Goal: Task Accomplishment & Management: Manage account settings

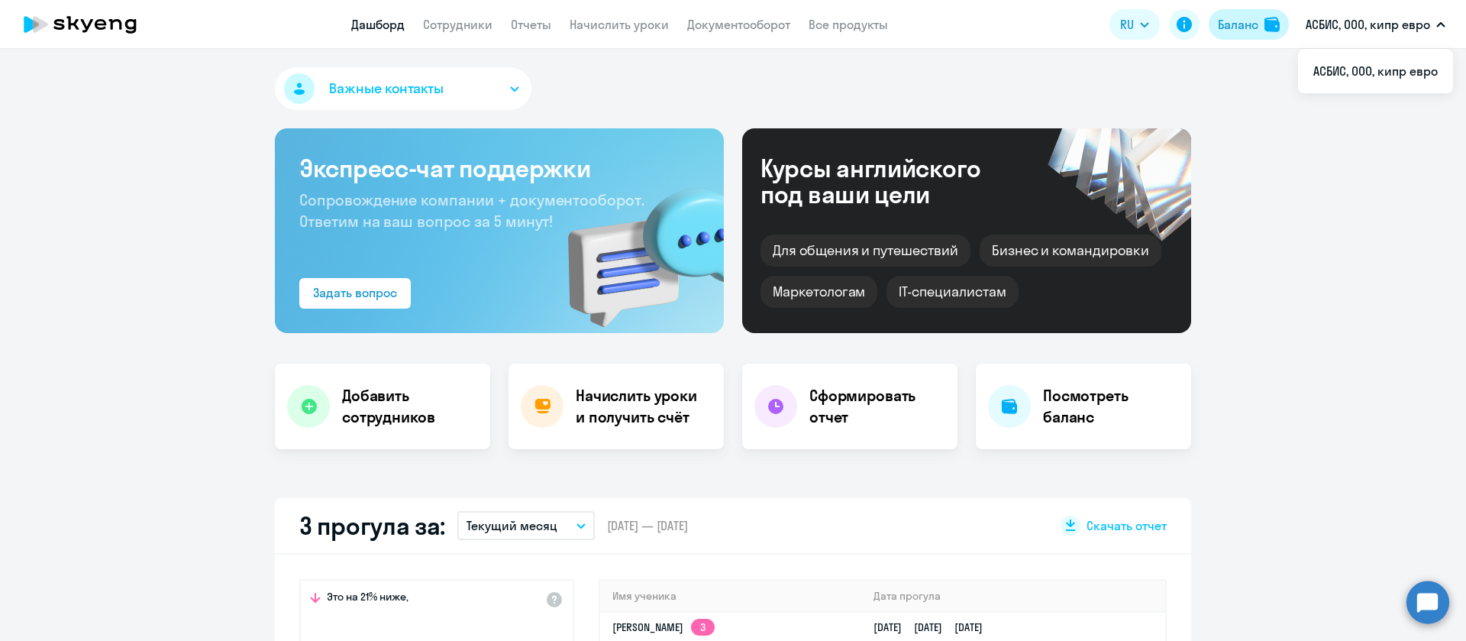
click at [1252, 34] on button "Баланс" at bounding box center [1249, 24] width 80 height 31
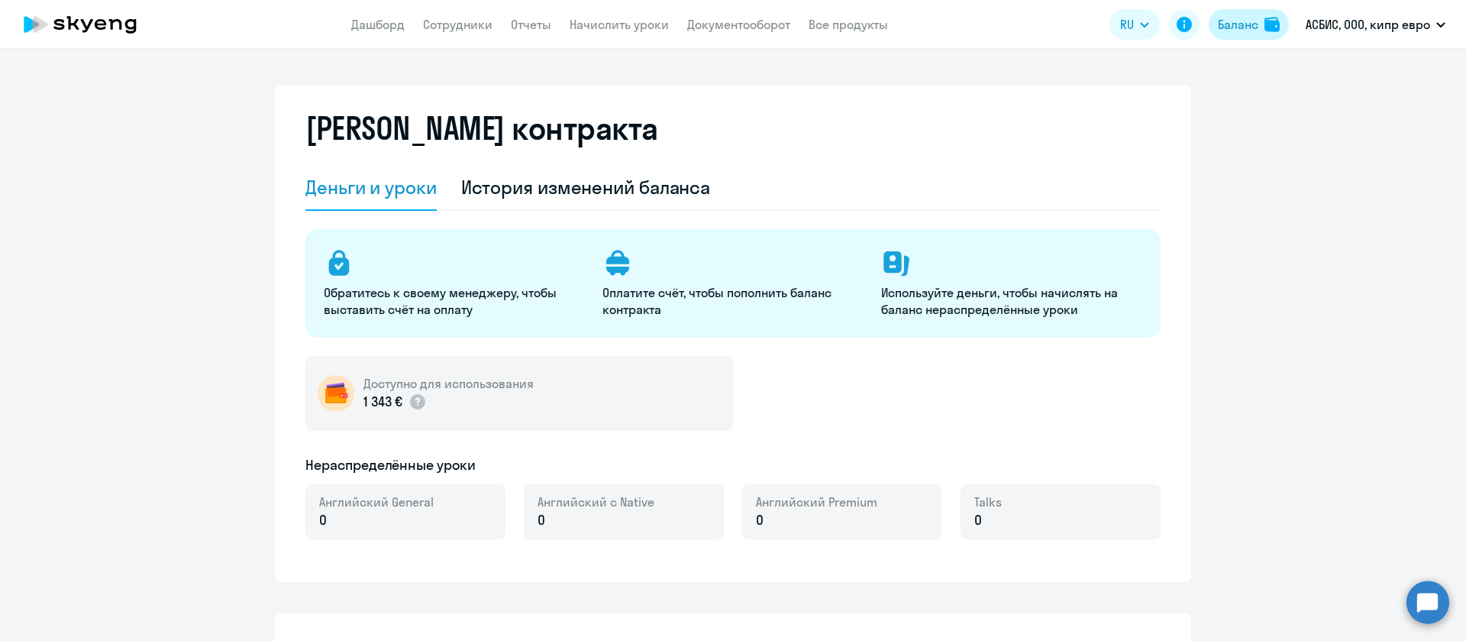
select select "english_adult_not_native_speaker"
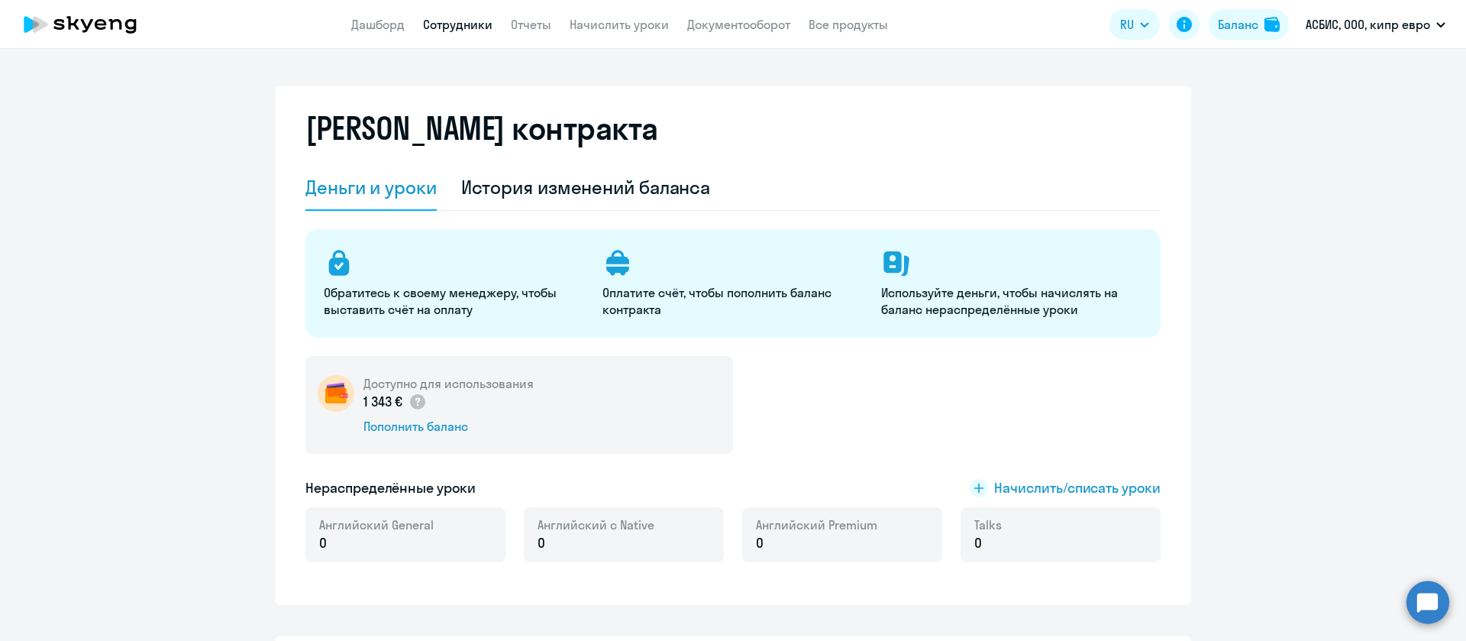
click at [474, 27] on link "Сотрудники" at bounding box center [457, 24] width 69 height 15
select select "30"
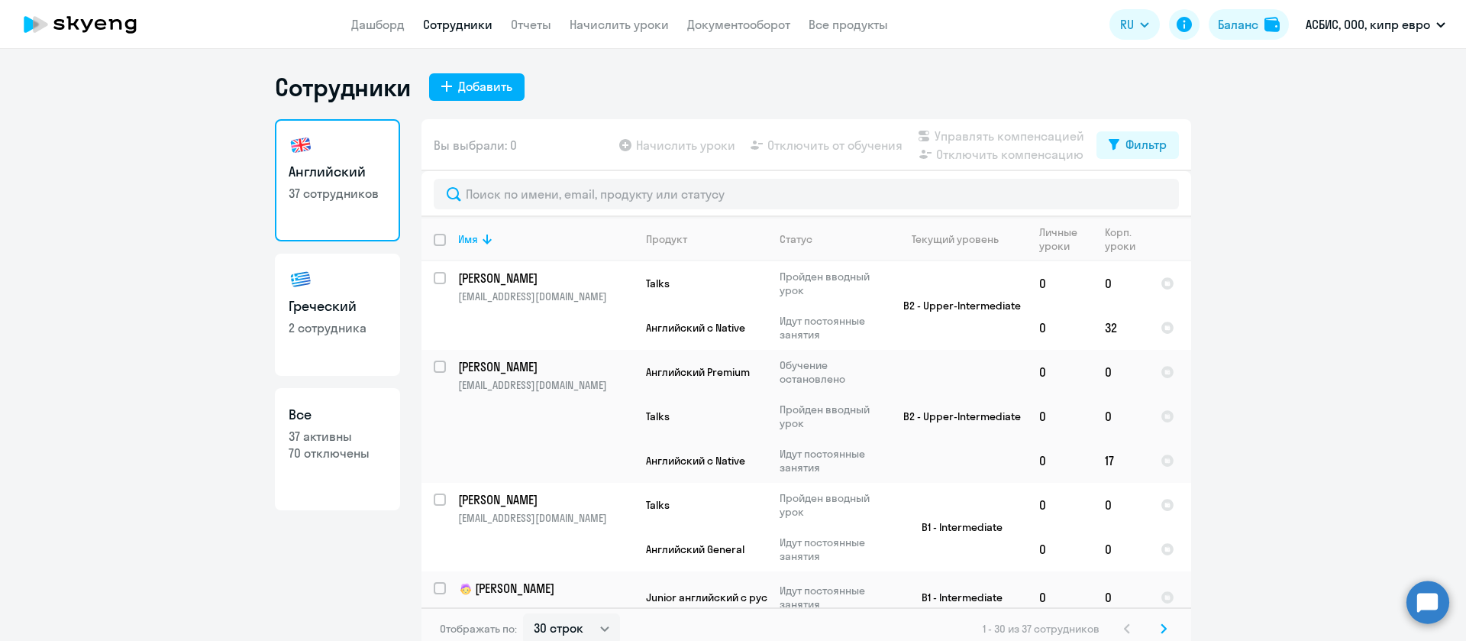
click at [330, 319] on p "2 сотрудника" at bounding box center [338, 327] width 98 height 17
select select "30"
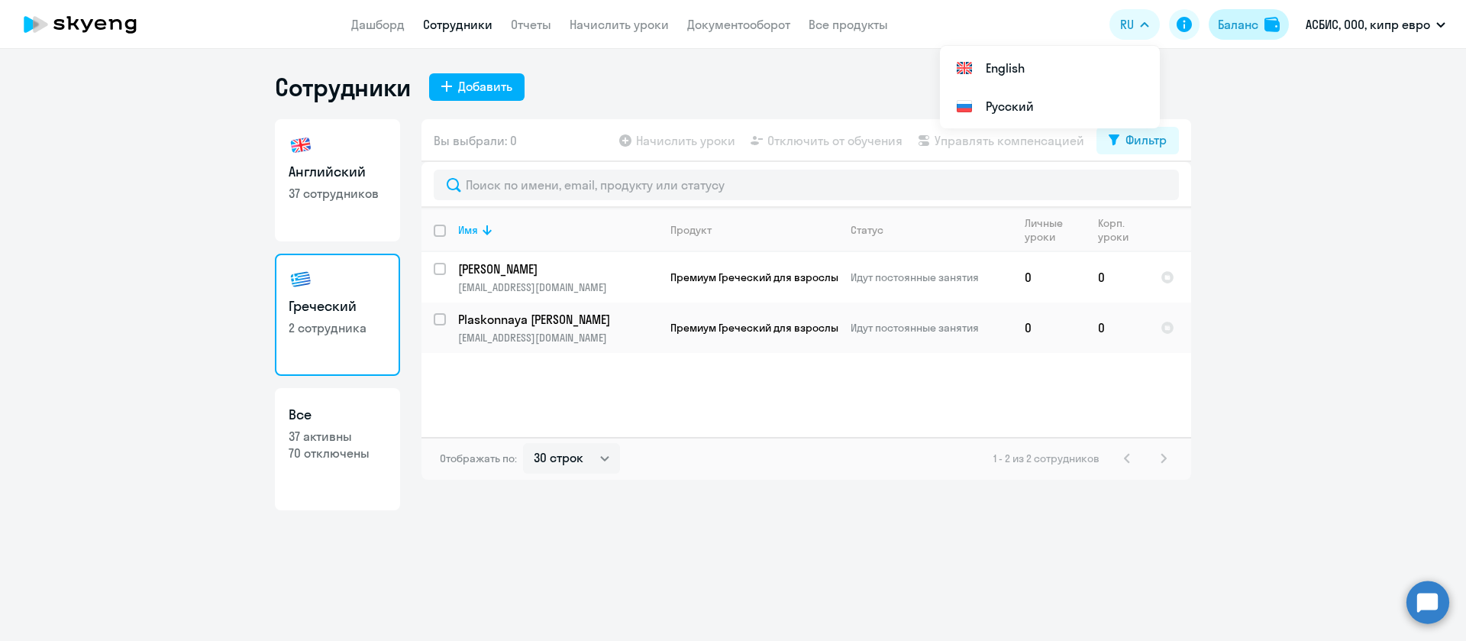
click at [1213, 22] on button "Баланс" at bounding box center [1249, 24] width 80 height 31
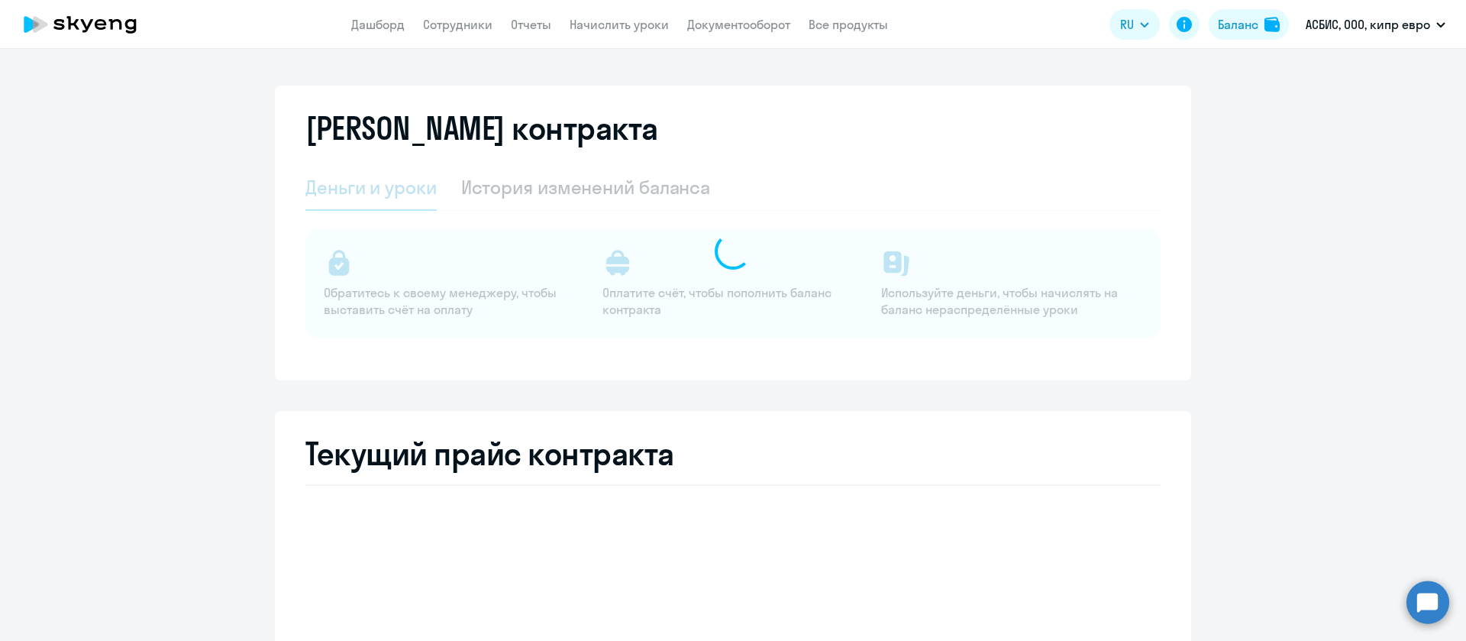
select select "english_adult_not_native_speaker"
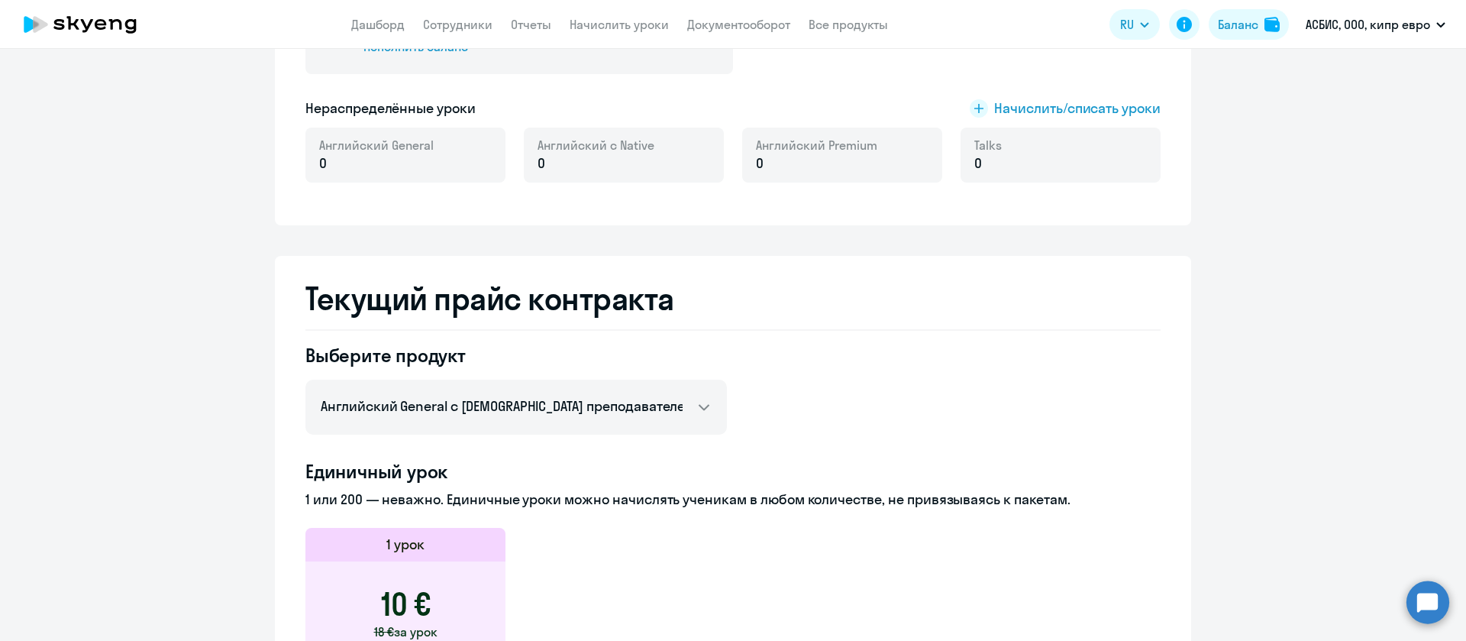
scroll to position [344, 0]
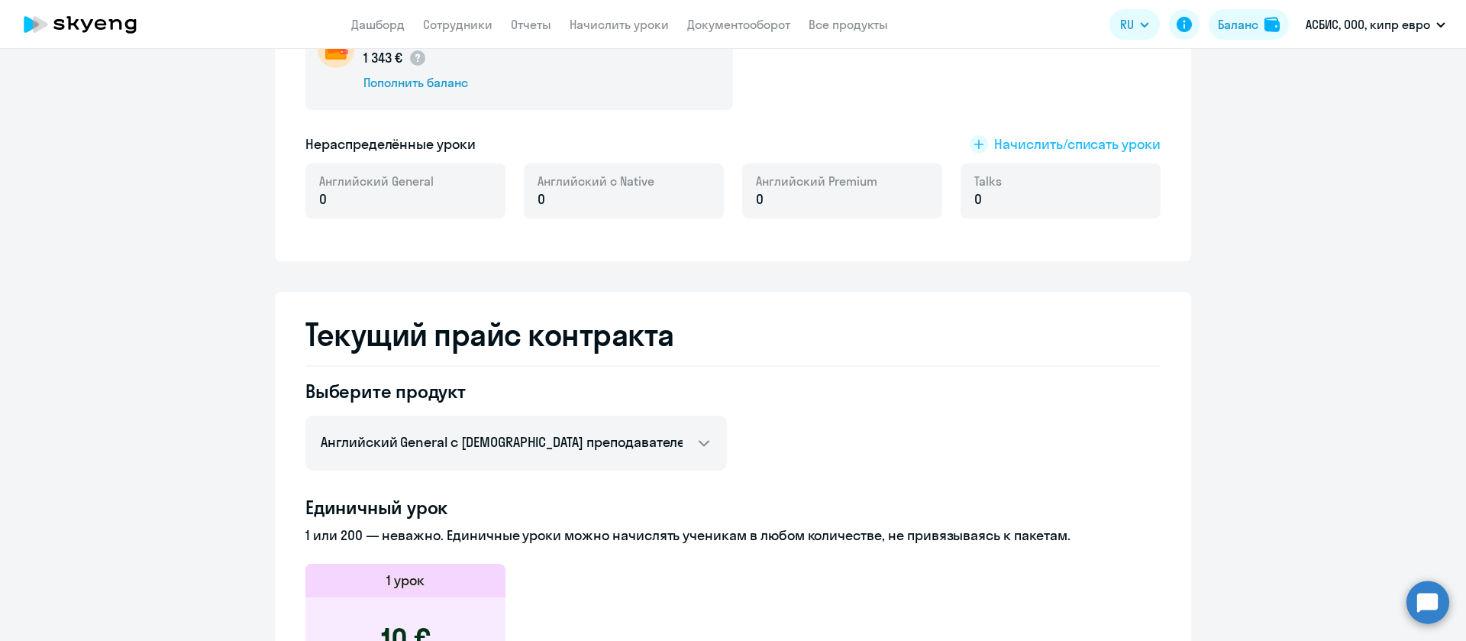
click at [1052, 150] on span "Начислить/списать уроки" at bounding box center [1077, 144] width 166 height 20
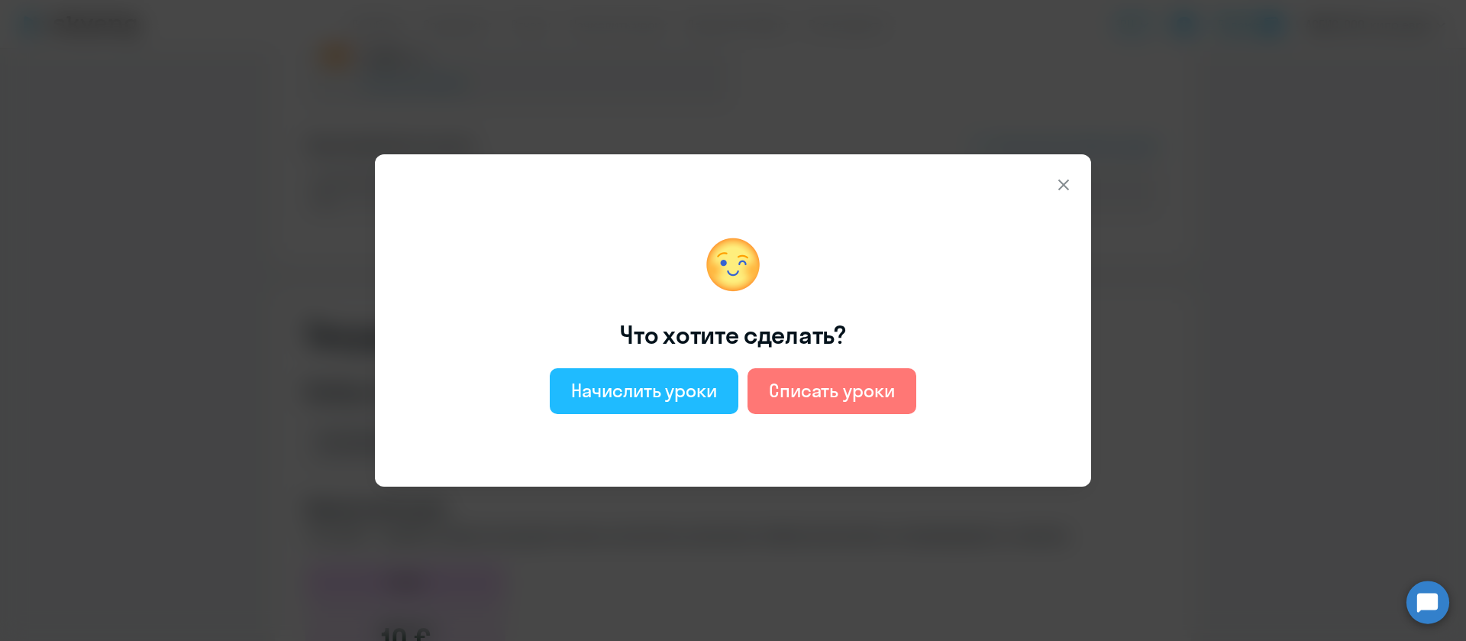
click at [609, 404] on button "Начислить уроки" at bounding box center [644, 391] width 189 height 46
select select "english_adult_not_native_speaker"
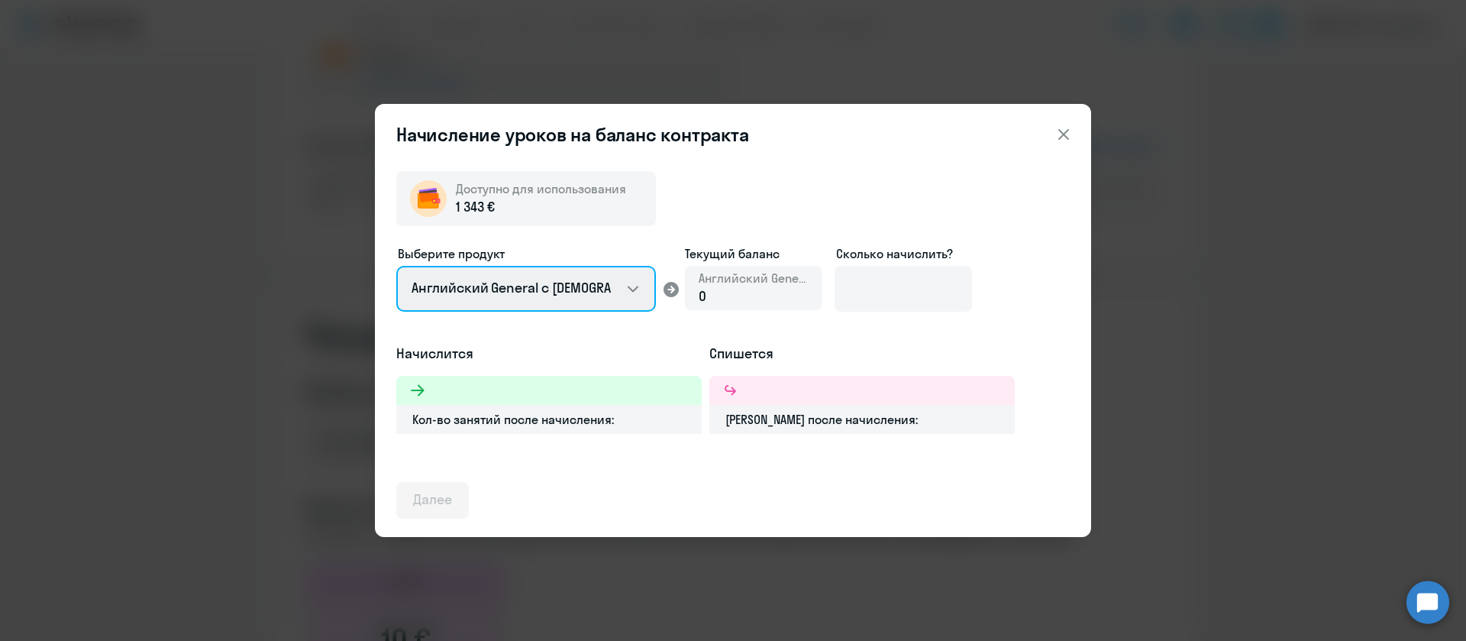
click at [555, 294] on select "Английский General с [DEMOGRAPHIC_DATA] преподавателем Английский General с [DE…" at bounding box center [526, 289] width 260 height 46
click at [1040, 307] on div "Выберите продукт Английский General с русскоговорящим преподавателем Английский…" at bounding box center [733, 293] width 674 height 99
click at [1072, 137] on icon at bounding box center [1064, 134] width 18 height 18
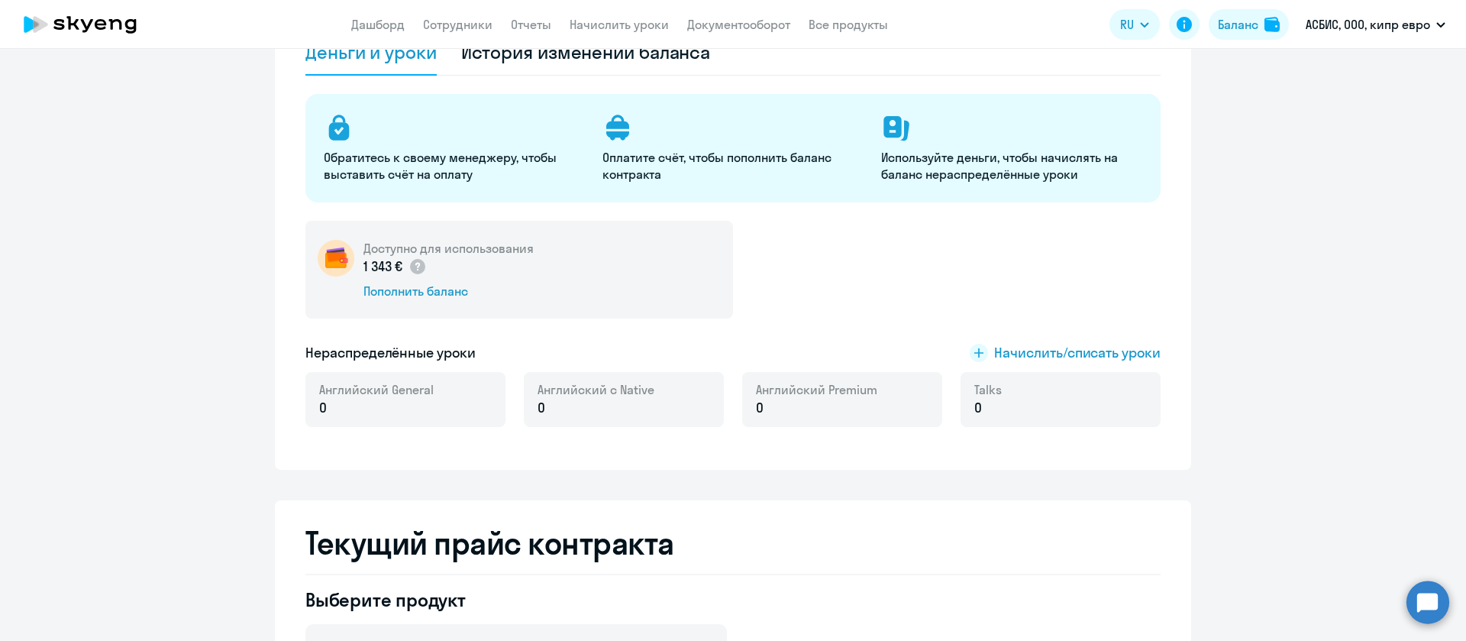
scroll to position [0, 0]
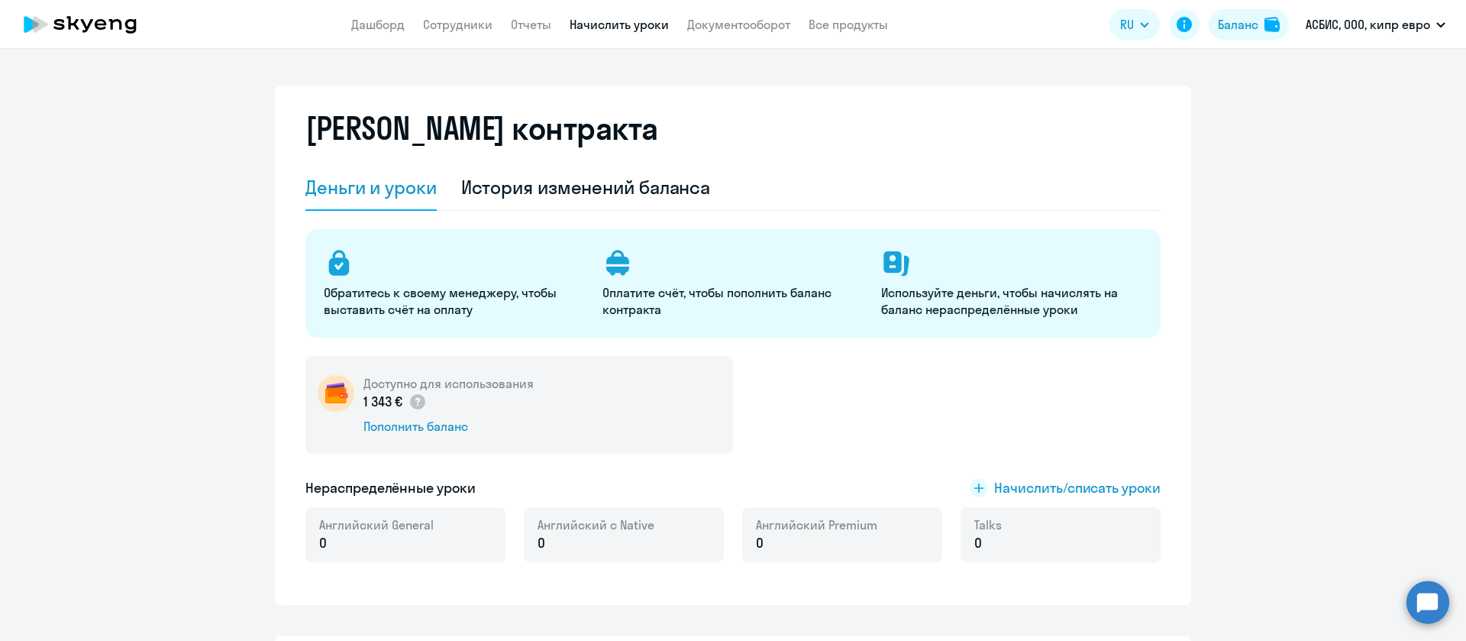
click at [632, 18] on link "Начислить уроки" at bounding box center [619, 24] width 99 height 15
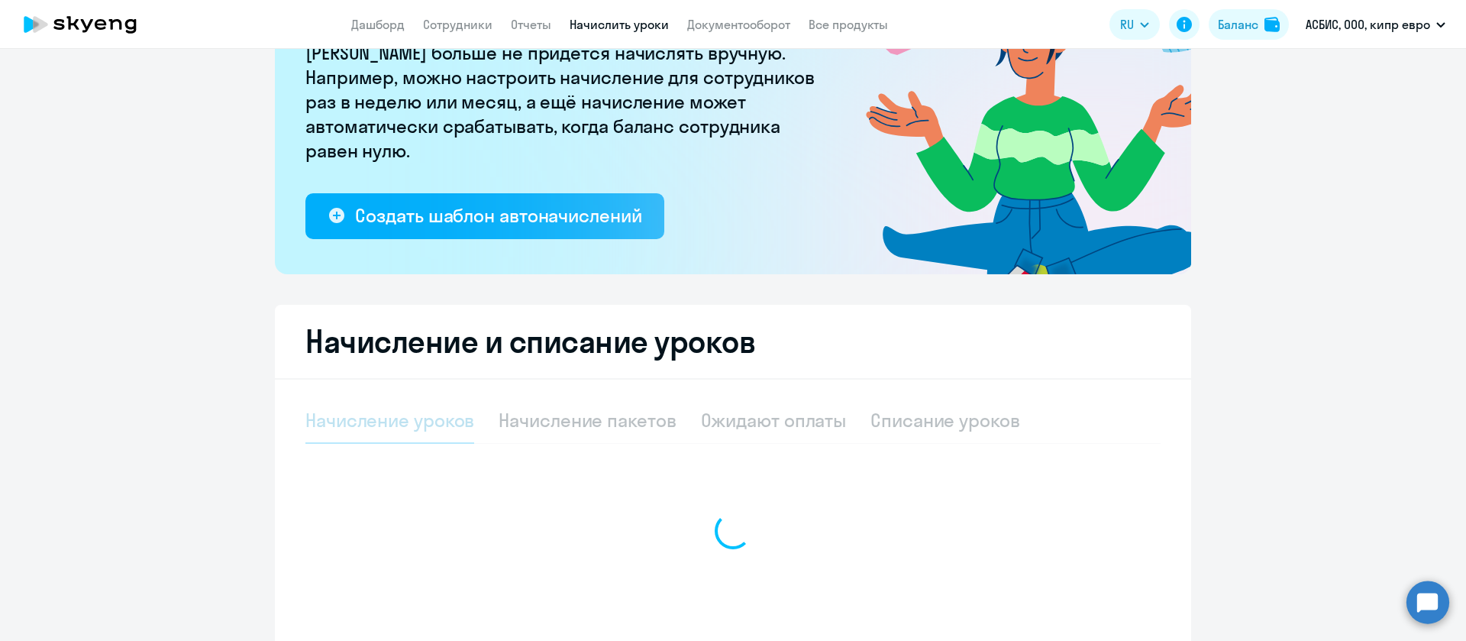
scroll to position [229, 0]
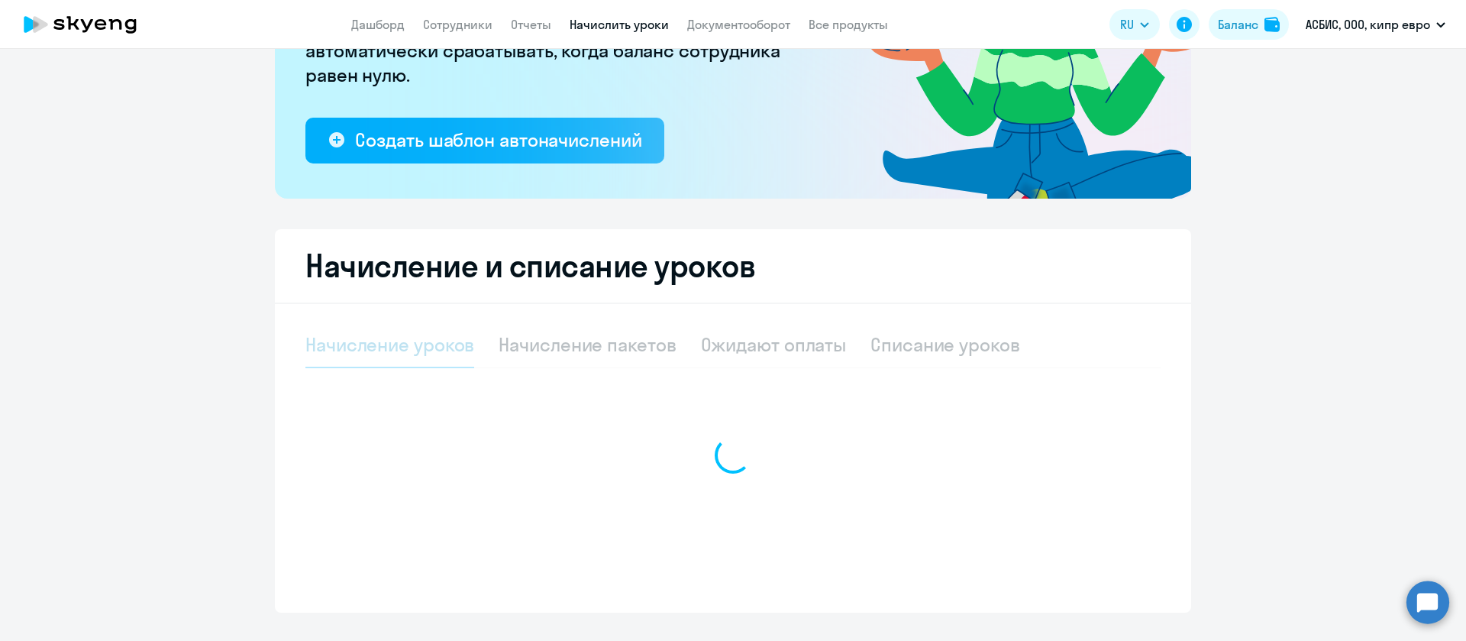
select select "10"
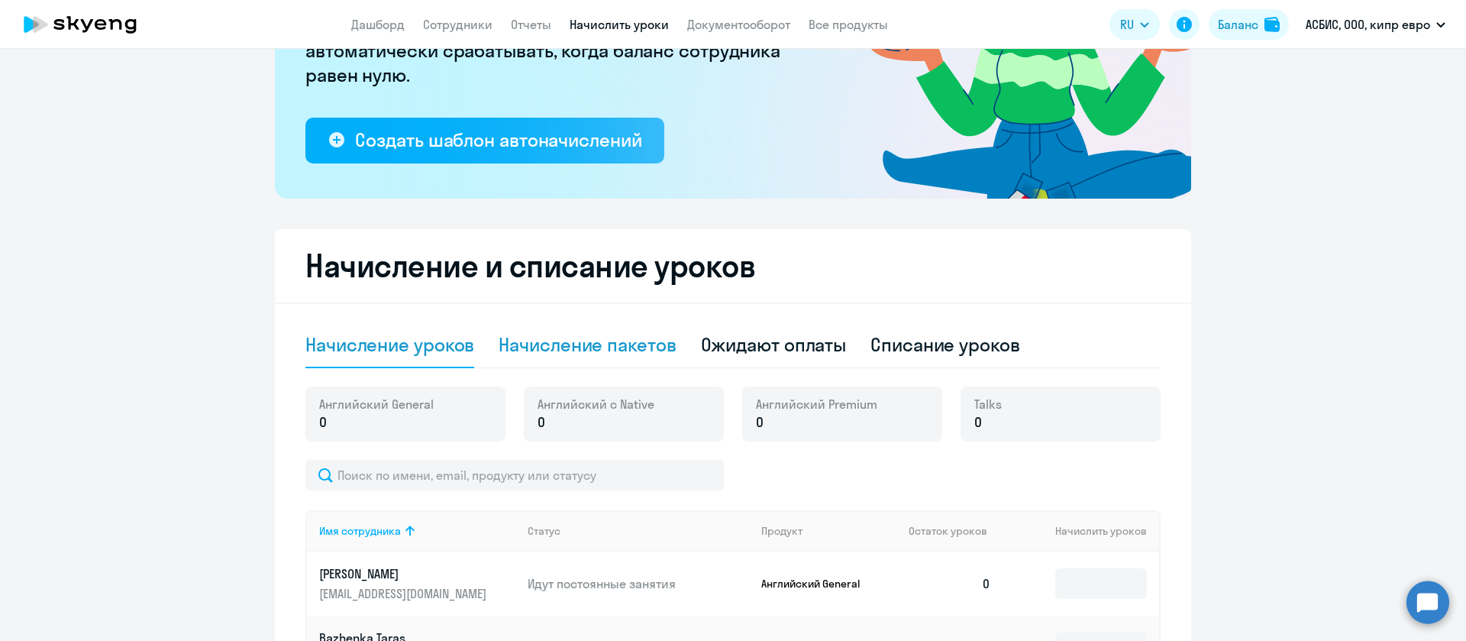
click at [545, 347] on div "Начисление пакетов" at bounding box center [587, 344] width 177 height 24
select select "10"
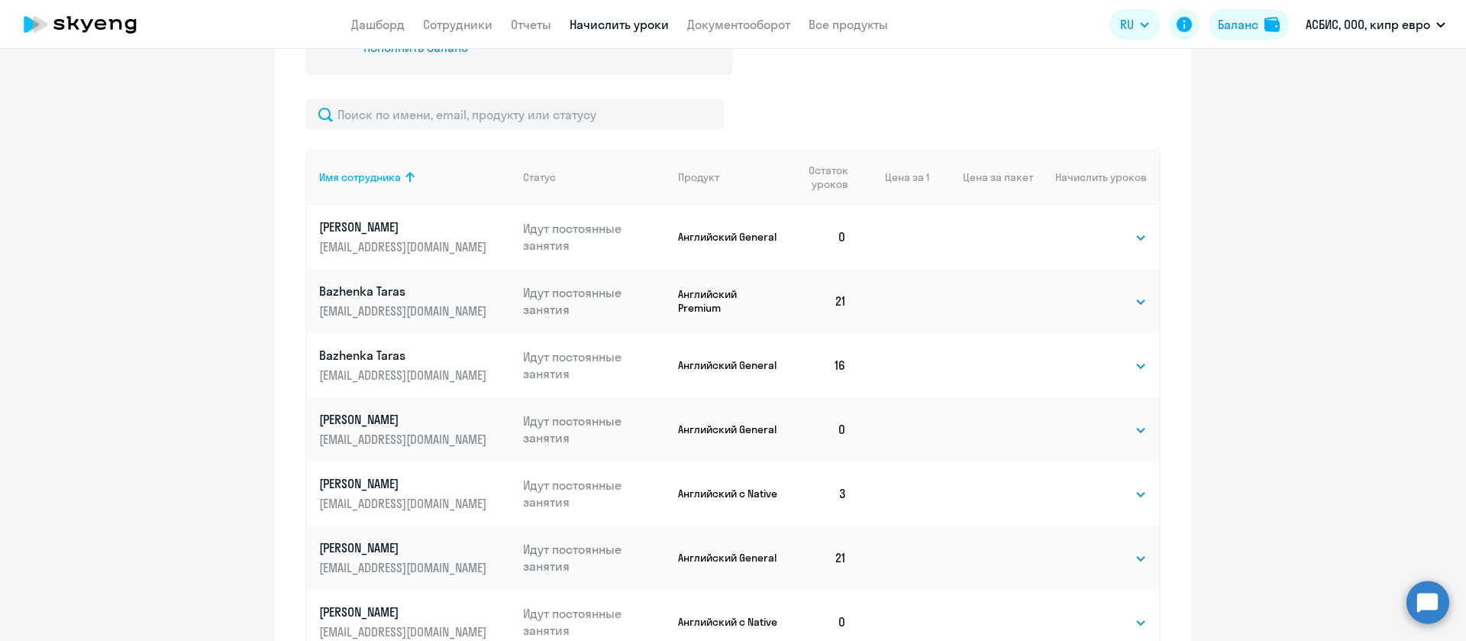
scroll to position [344, 0]
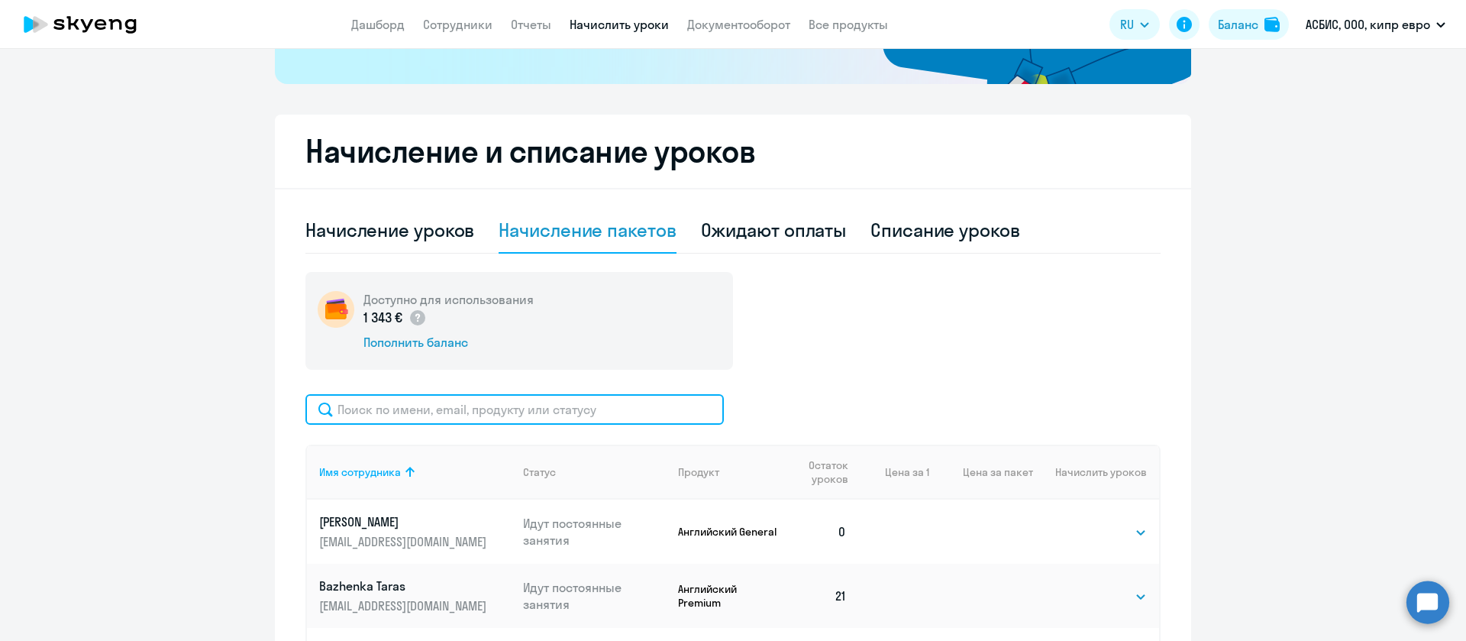
click at [389, 411] on input "text" at bounding box center [514, 409] width 419 height 31
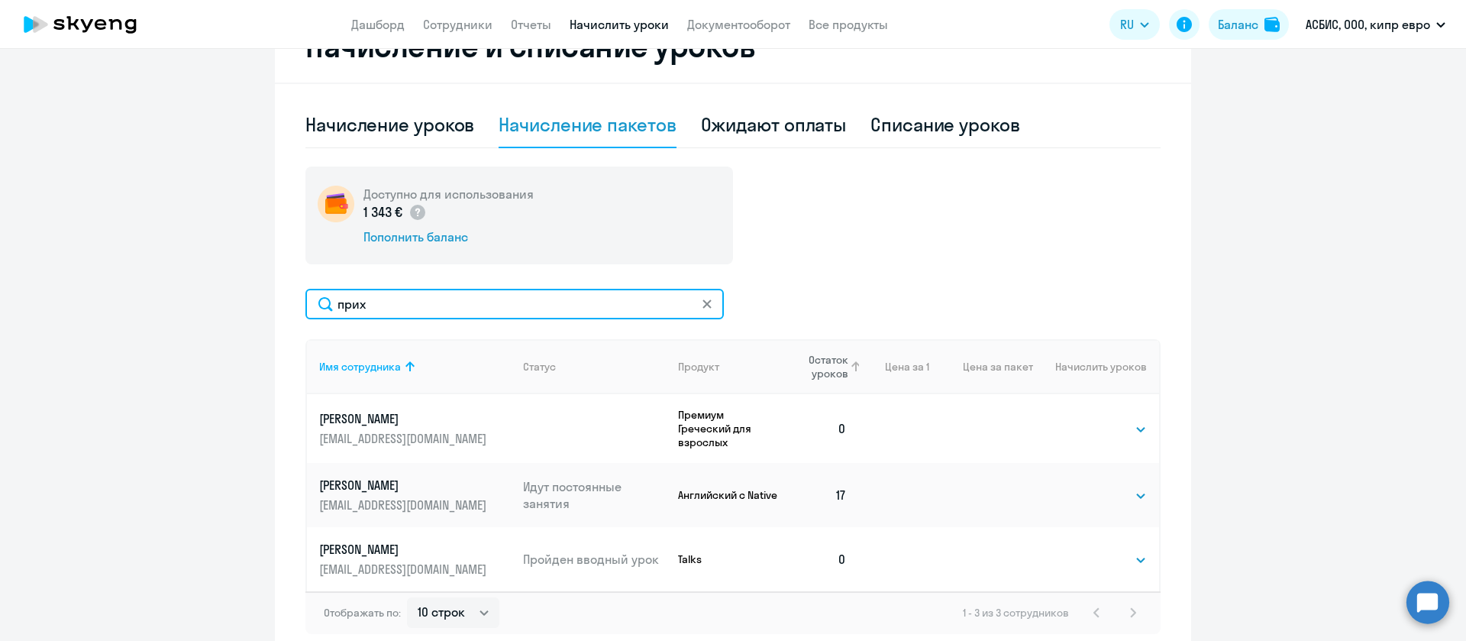
scroll to position [413, 0]
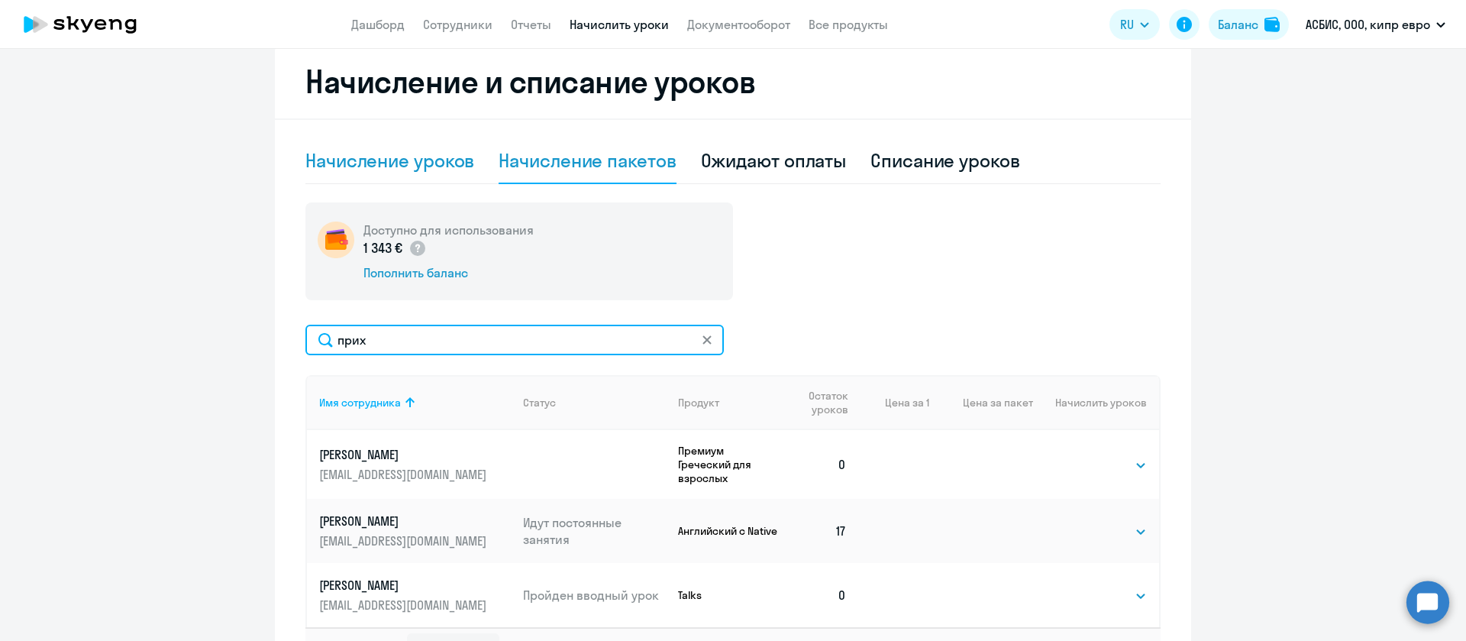
type input "прих"
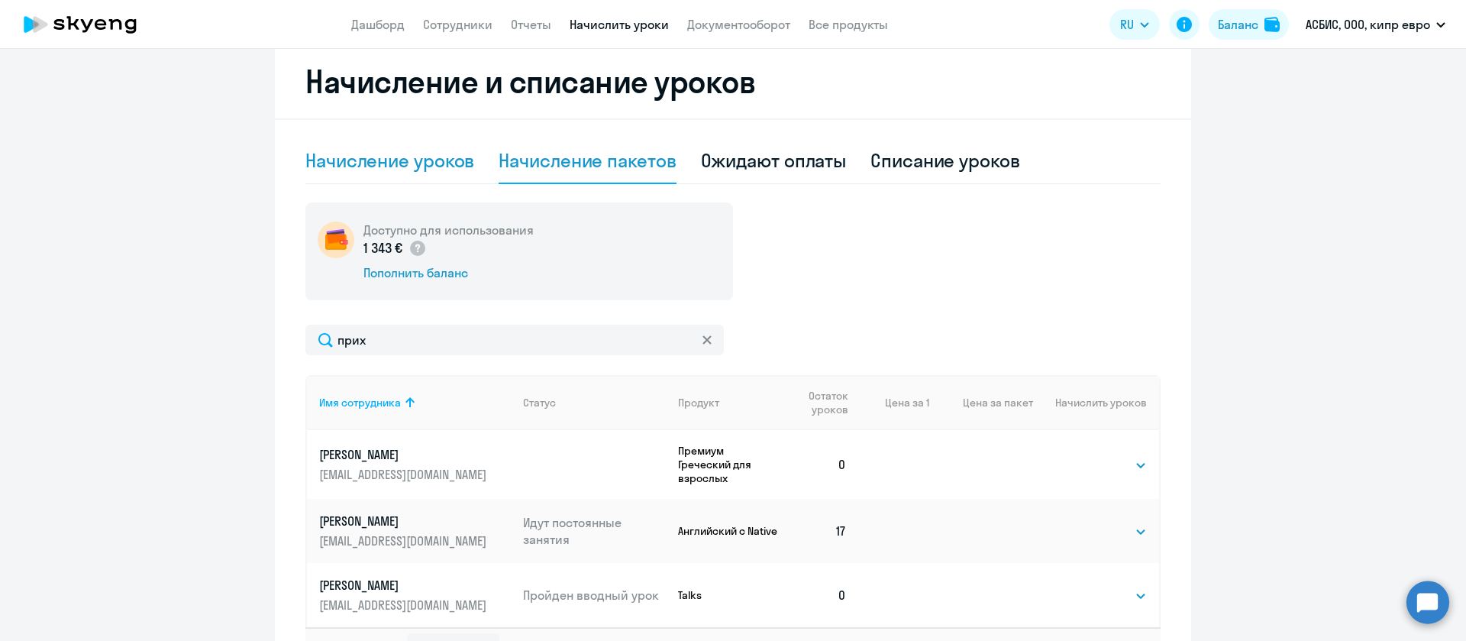
click at [360, 160] on div "Начисление уроков" at bounding box center [389, 160] width 169 height 24
select select "10"
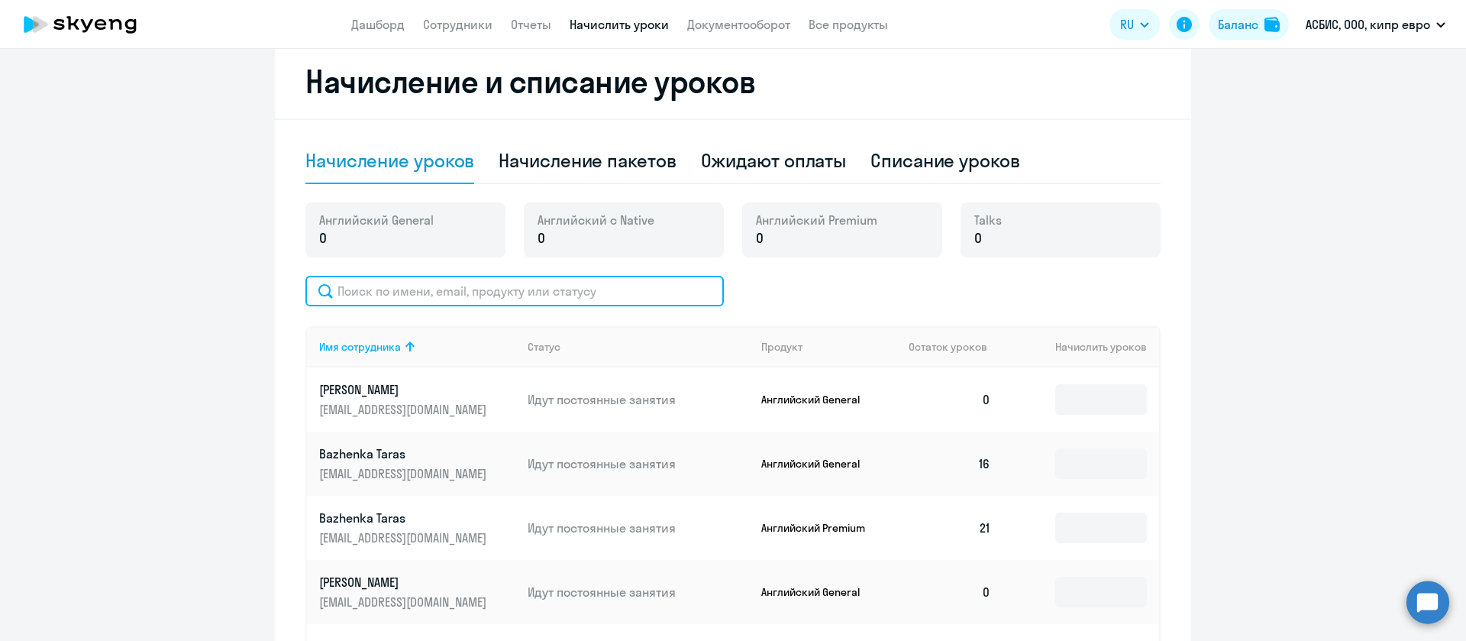
click at [354, 300] on input "text" at bounding box center [514, 291] width 419 height 31
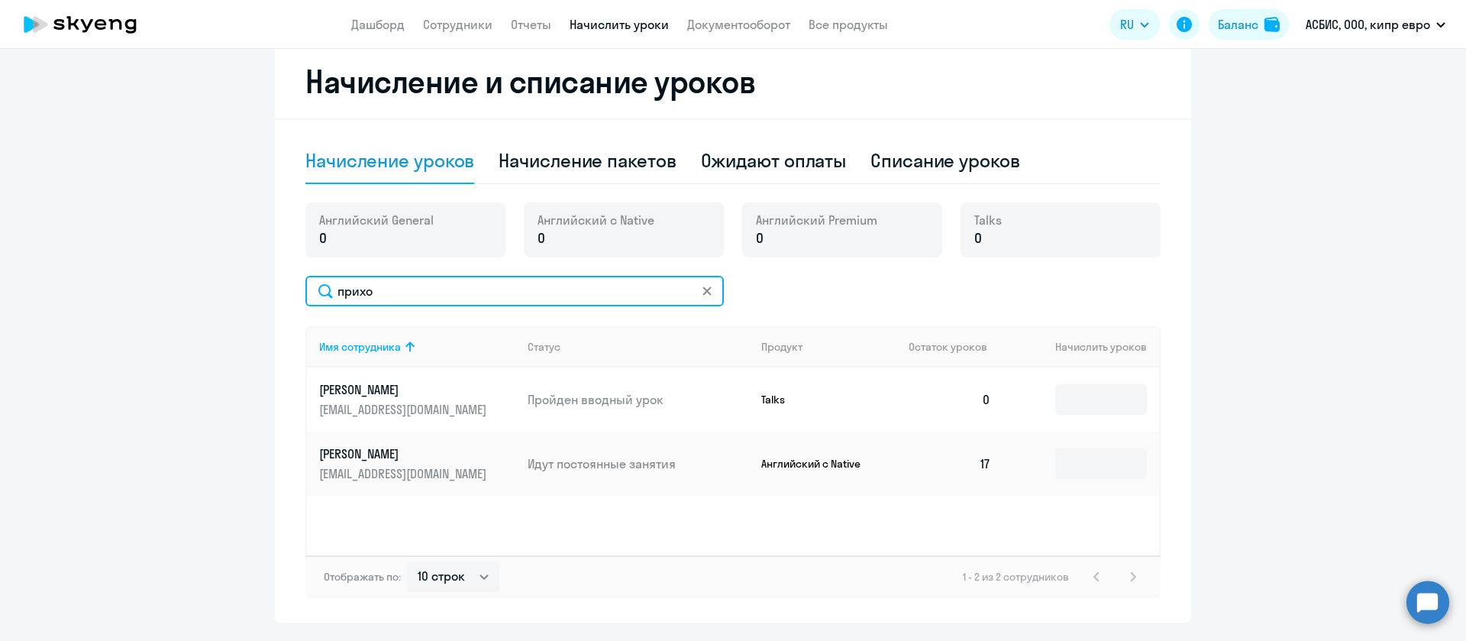
type input "прихо"
drag, startPoint x: 47, startPoint y: 178, endPoint x: 120, endPoint y: 93, distance: 111.6
click at [47, 178] on ng-component "Рекомендуем создать шаблон автоначислений Уроки больше не придётся начислять вр…" at bounding box center [733, 141] width 1466 height 964
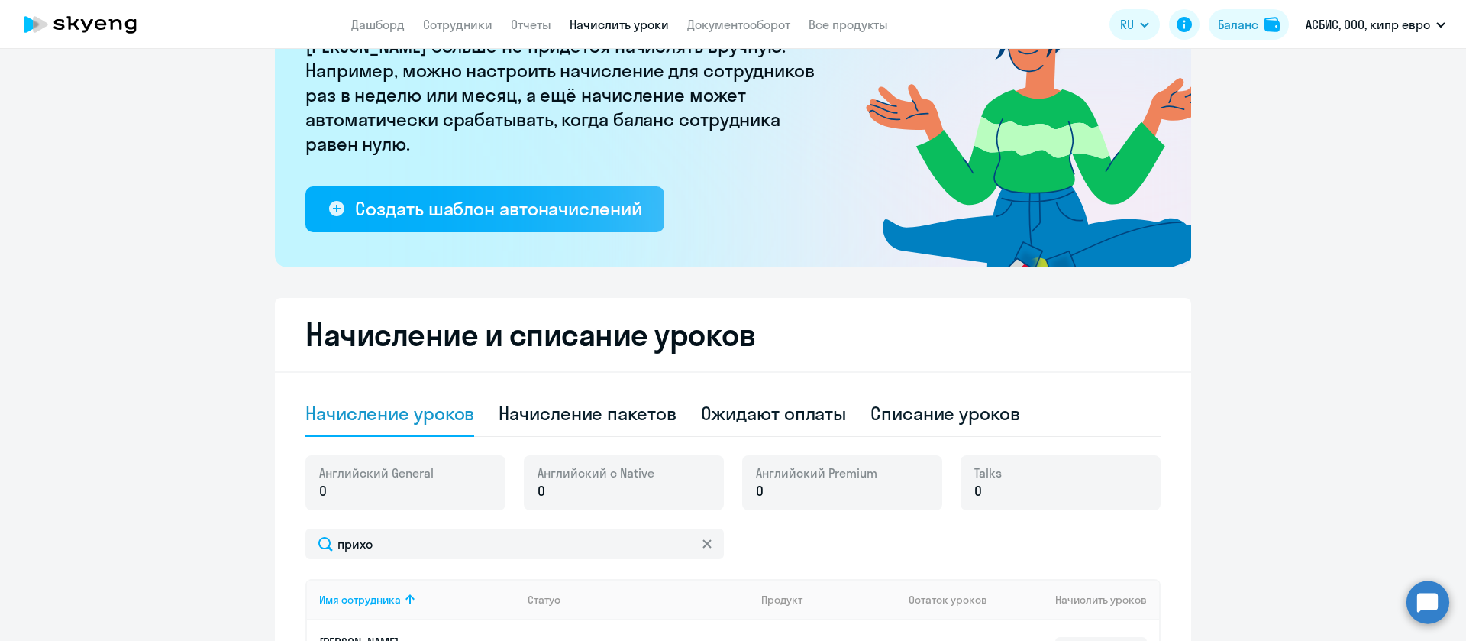
scroll to position [299, 0]
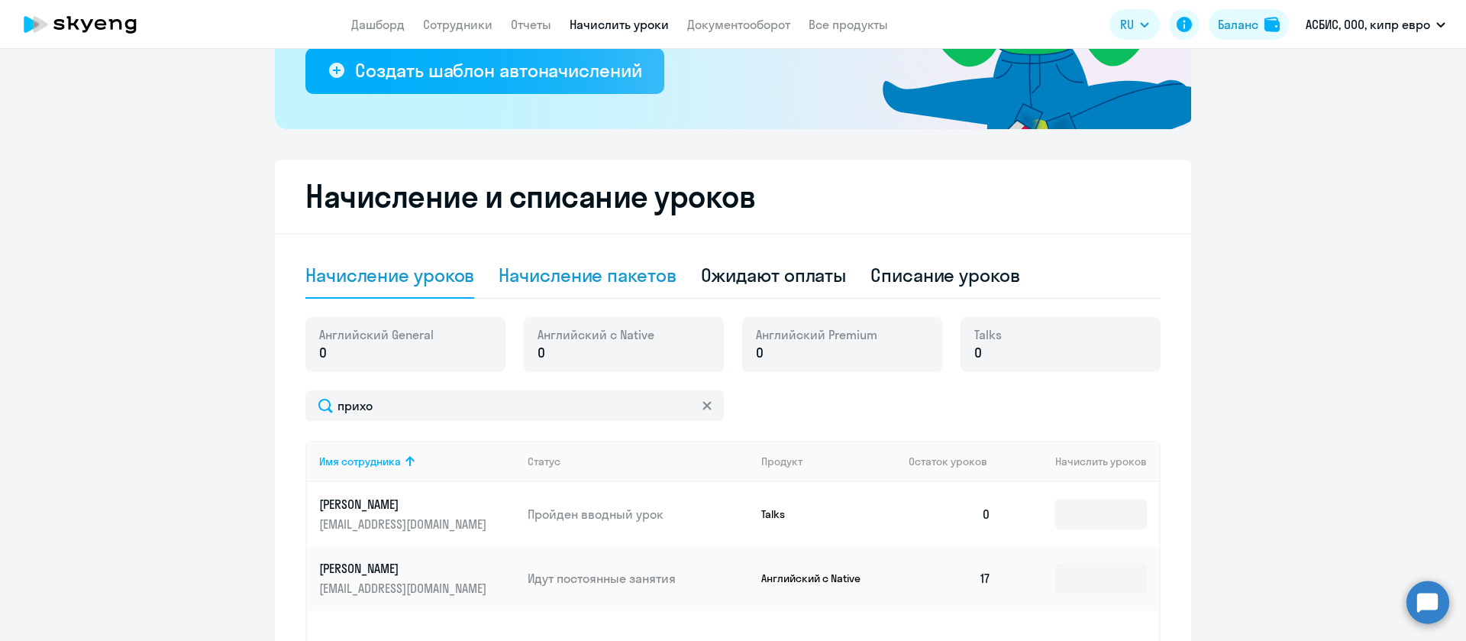
click at [570, 253] on div "Начисление пакетов" at bounding box center [587, 276] width 177 height 46
select select "10"
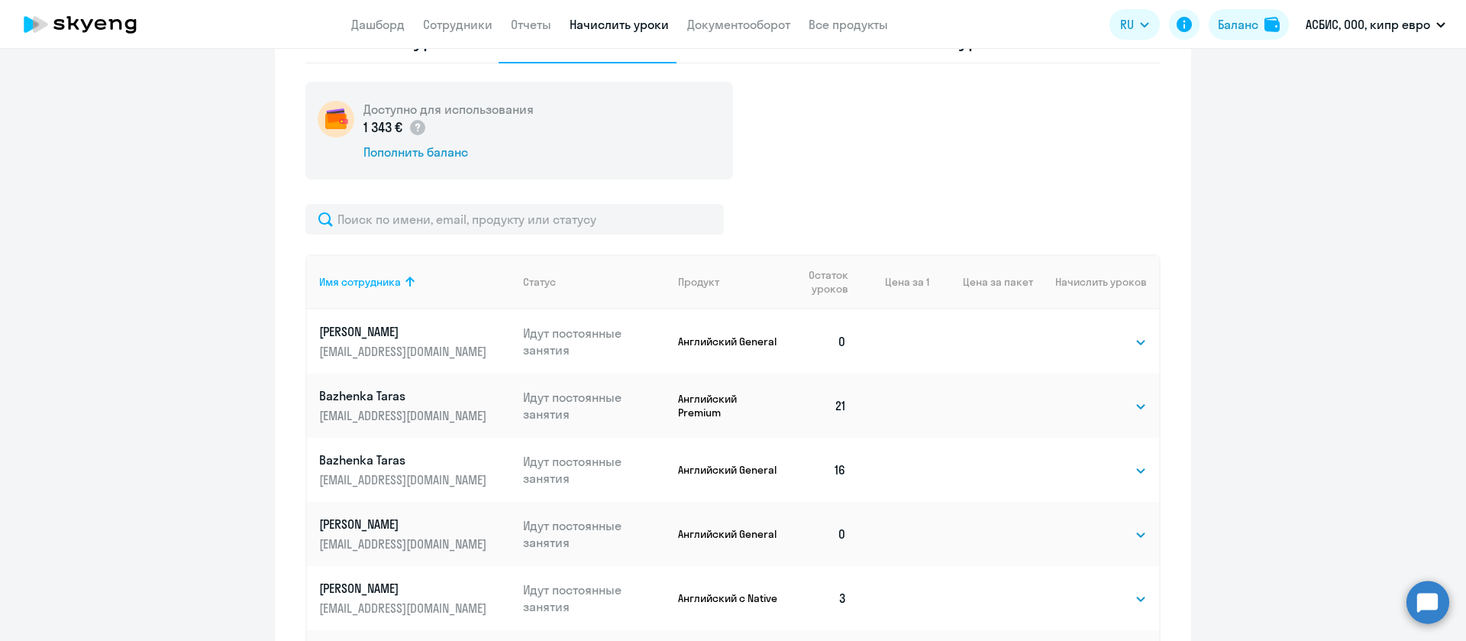
scroll to position [413, 0]
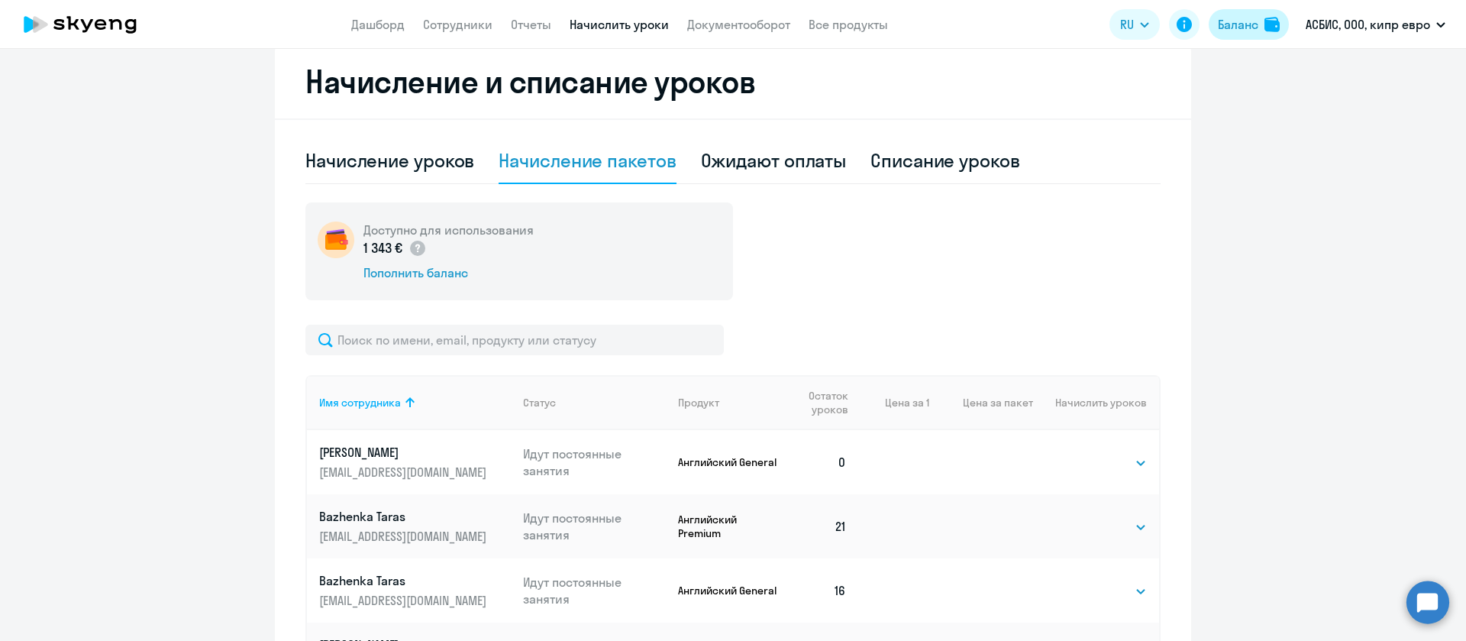
click at [1255, 26] on div "Баланс" at bounding box center [1238, 24] width 40 height 18
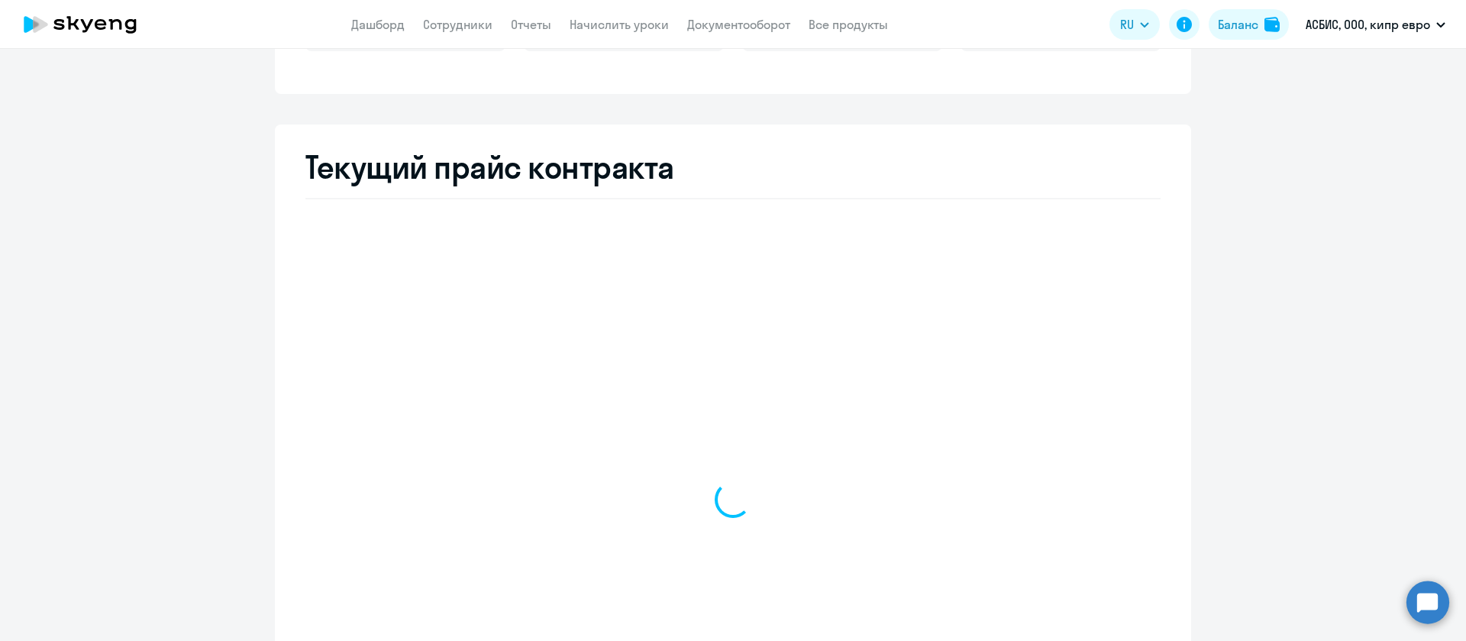
select select "english_adult_not_native_speaker"
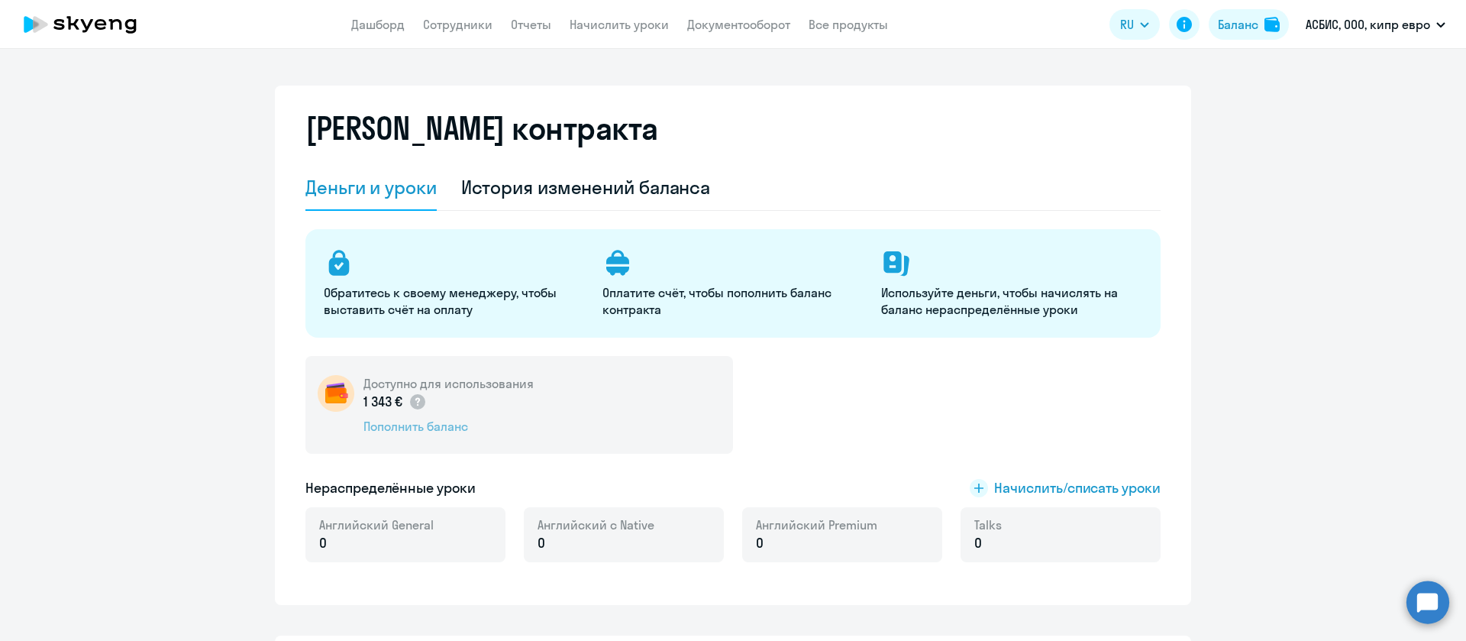
click at [422, 425] on div "Пополнить баланс" at bounding box center [449, 426] width 170 height 17
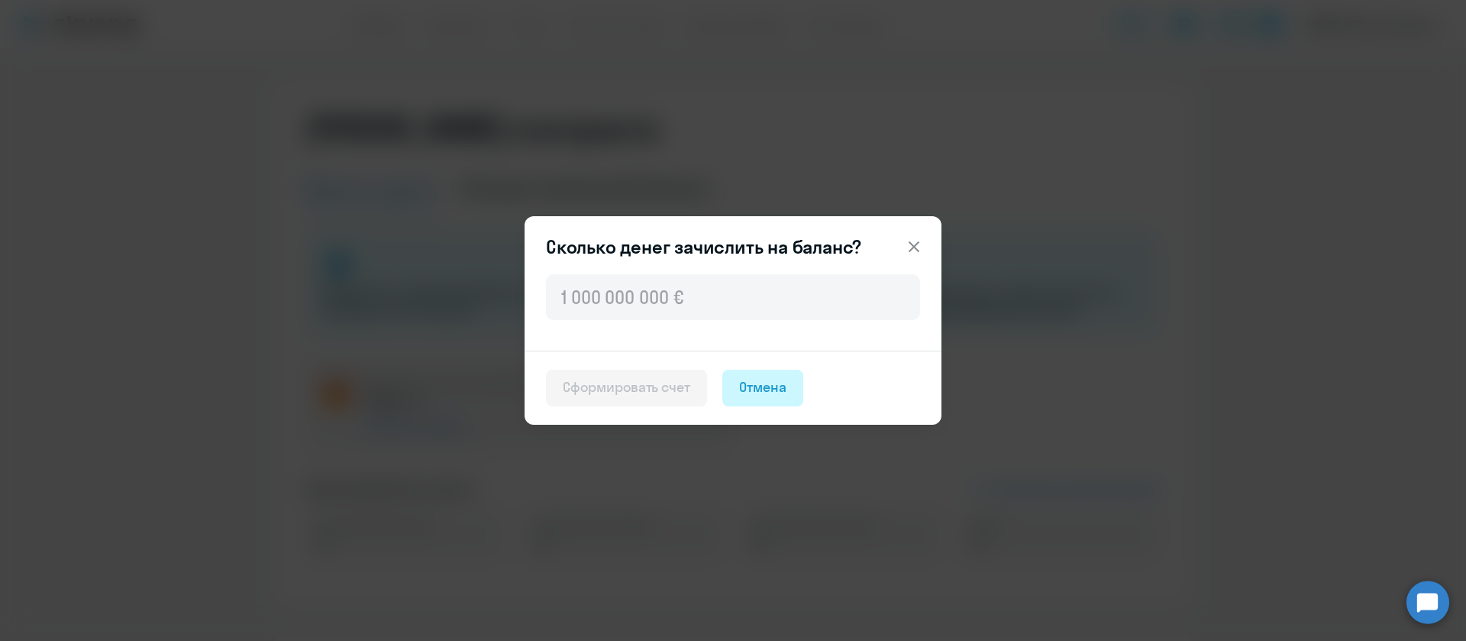
click at [766, 378] on div "Отмена" at bounding box center [762, 387] width 47 height 20
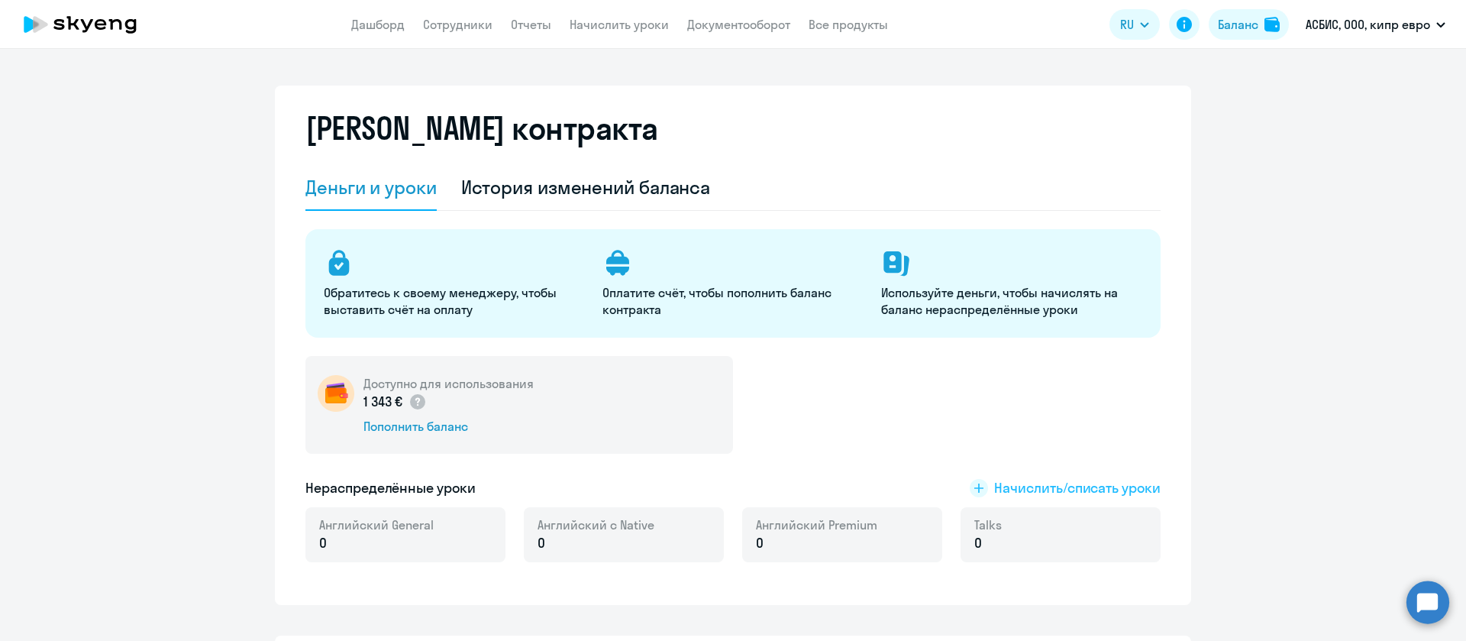
click at [971, 482] on rect at bounding box center [979, 488] width 18 height 18
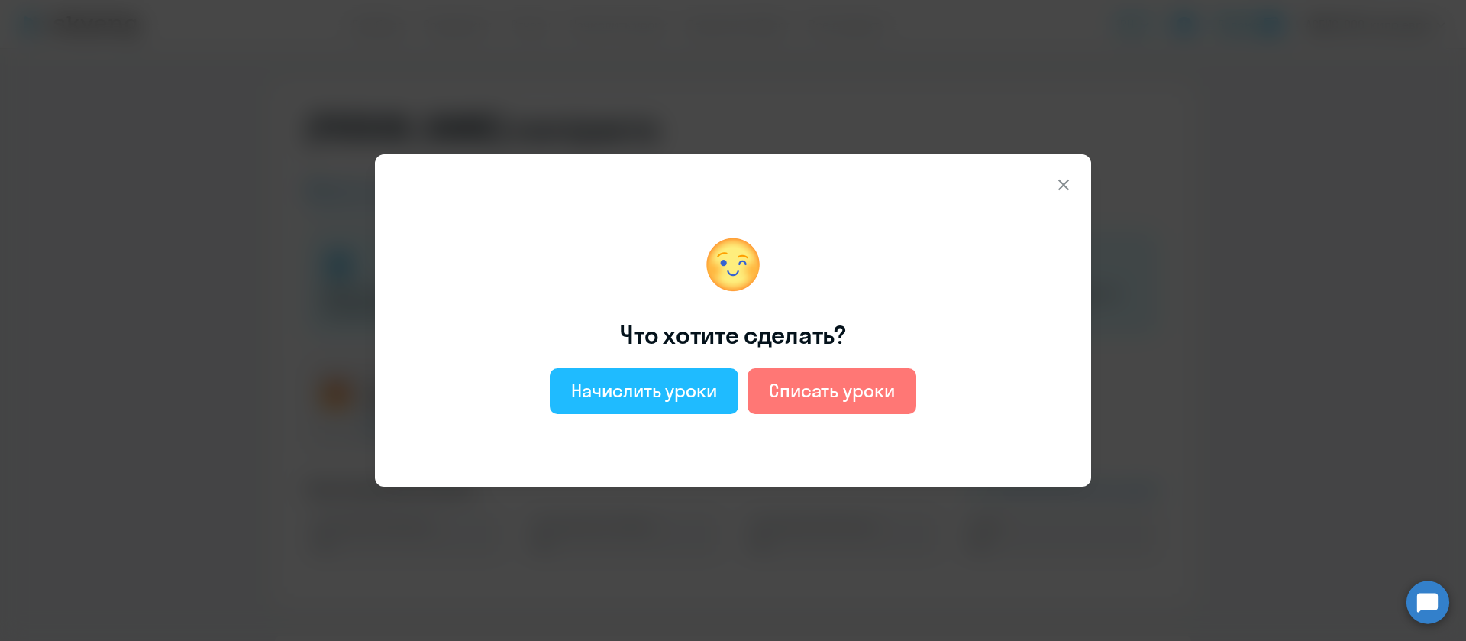
click at [687, 396] on div "Начислить уроки" at bounding box center [644, 390] width 146 height 24
select select "english_adult_not_native_speaker"
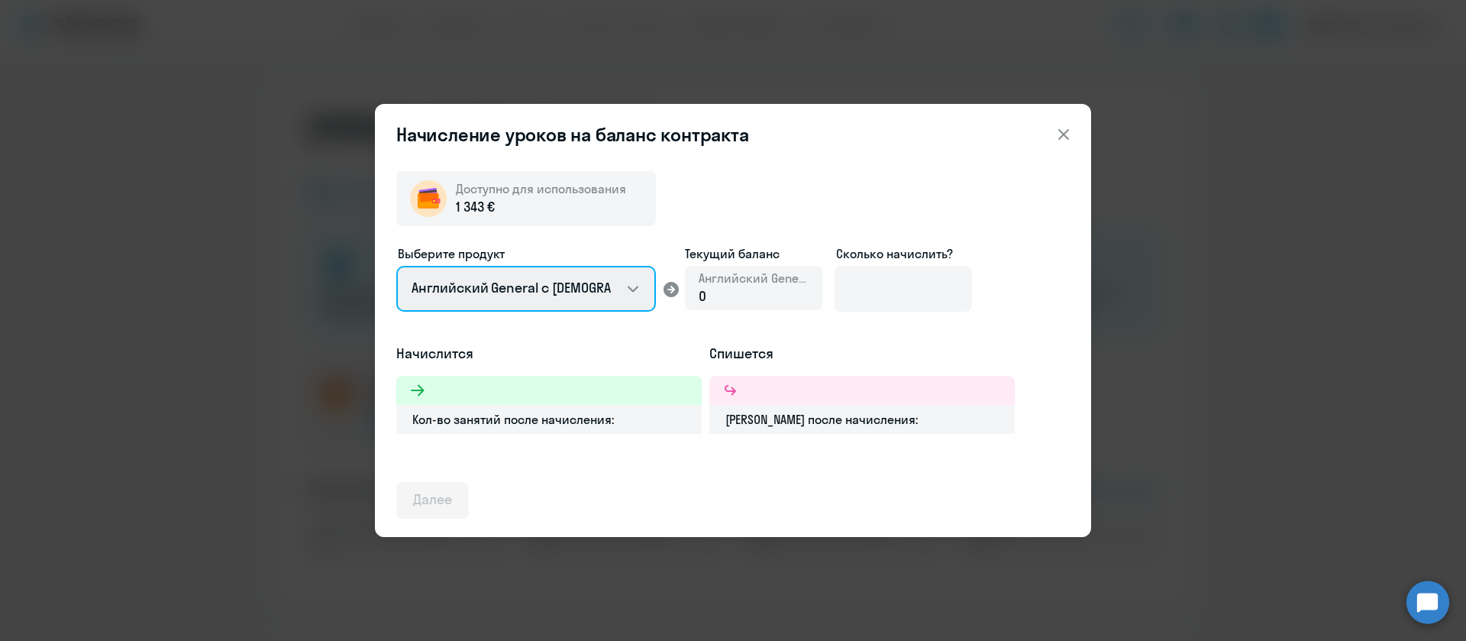
click at [526, 276] on select "Английский General с [DEMOGRAPHIC_DATA] преподавателем Английский General с [DE…" at bounding box center [526, 289] width 260 height 46
click at [1216, 182] on div "Начисление уроков на баланс контракта Доступно для использования 1 343 € Выбери…" at bounding box center [733, 320] width 1466 height 641
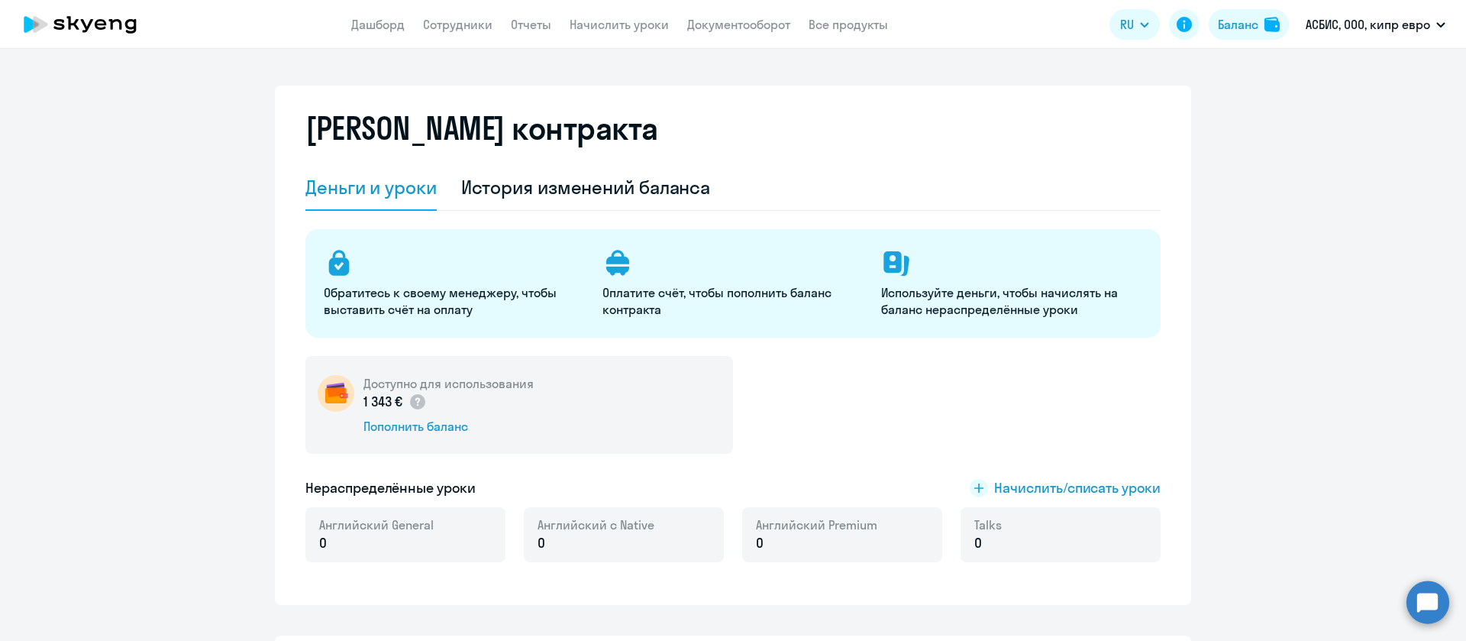
click at [639, 1] on app-header "Дашборд Сотрудники Отчеты Начислить уроки Документооборот Все продукты Дашборд …" at bounding box center [733, 24] width 1466 height 49
click at [613, 21] on link "Начислить уроки" at bounding box center [619, 24] width 99 height 15
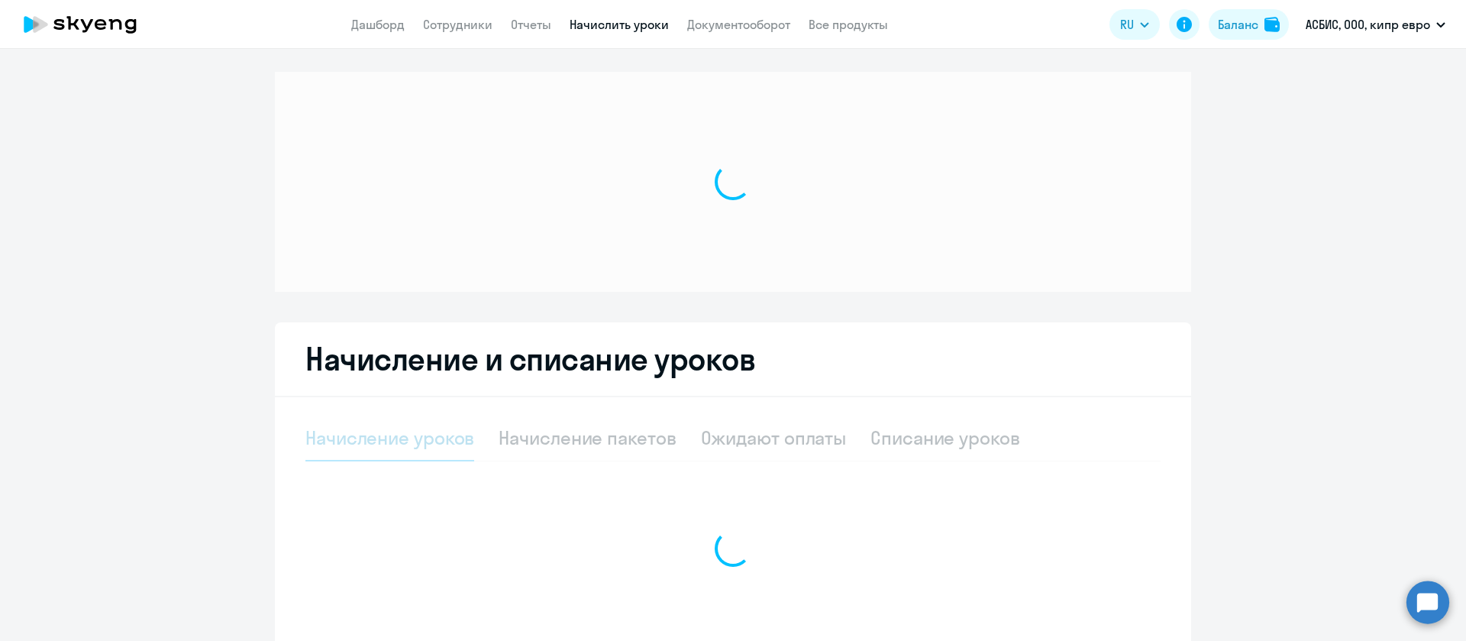
select select "10"
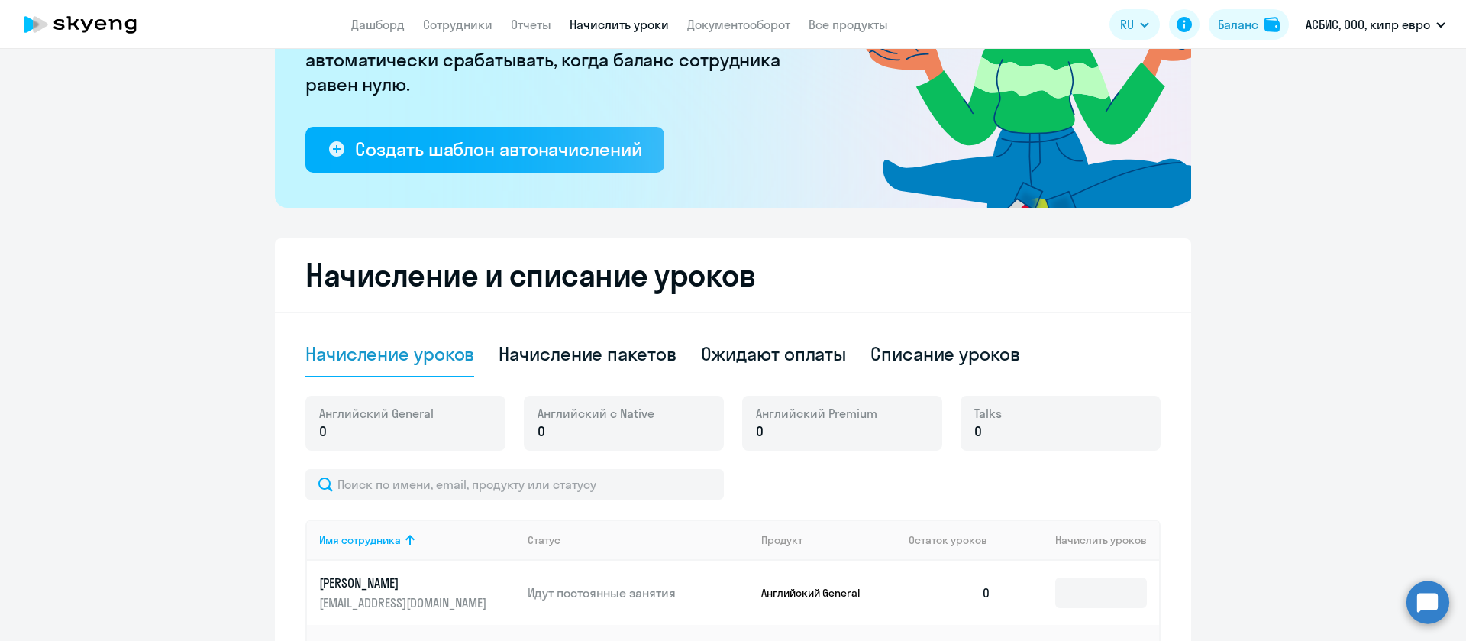
scroll to position [344, 0]
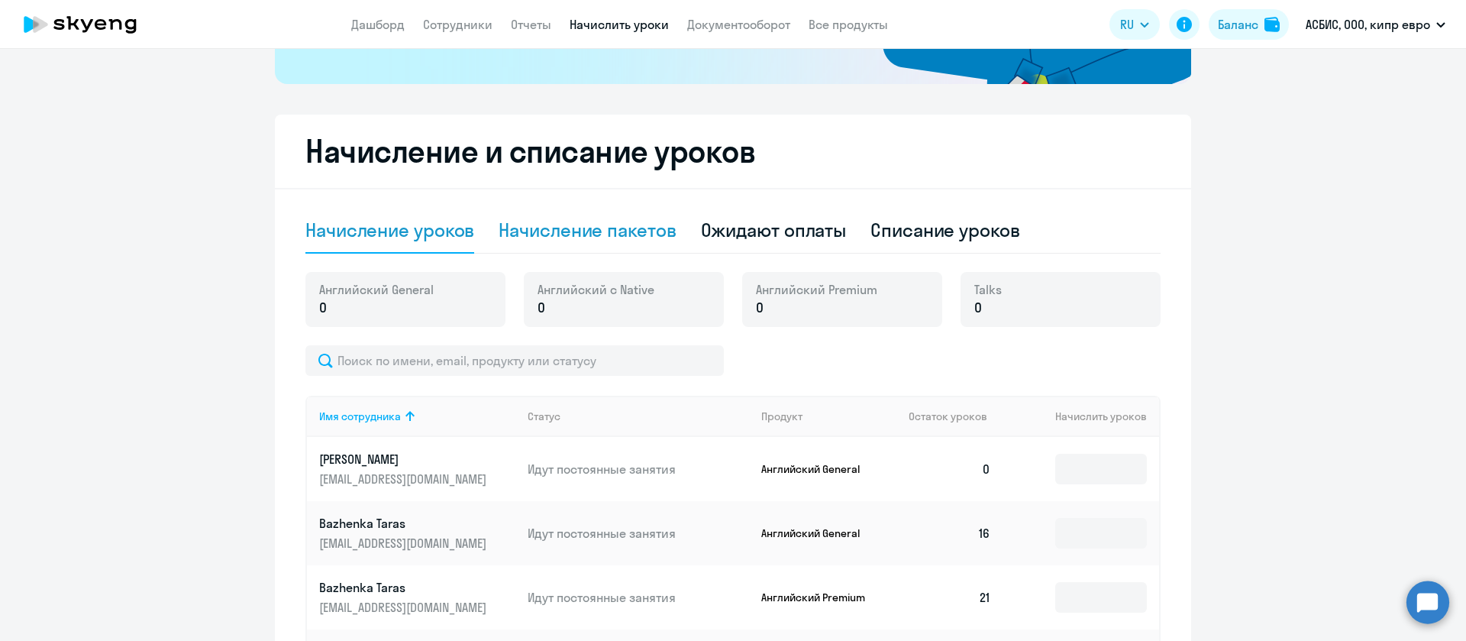
click at [591, 221] on div "Начисление пакетов" at bounding box center [587, 230] width 177 height 24
select select "10"
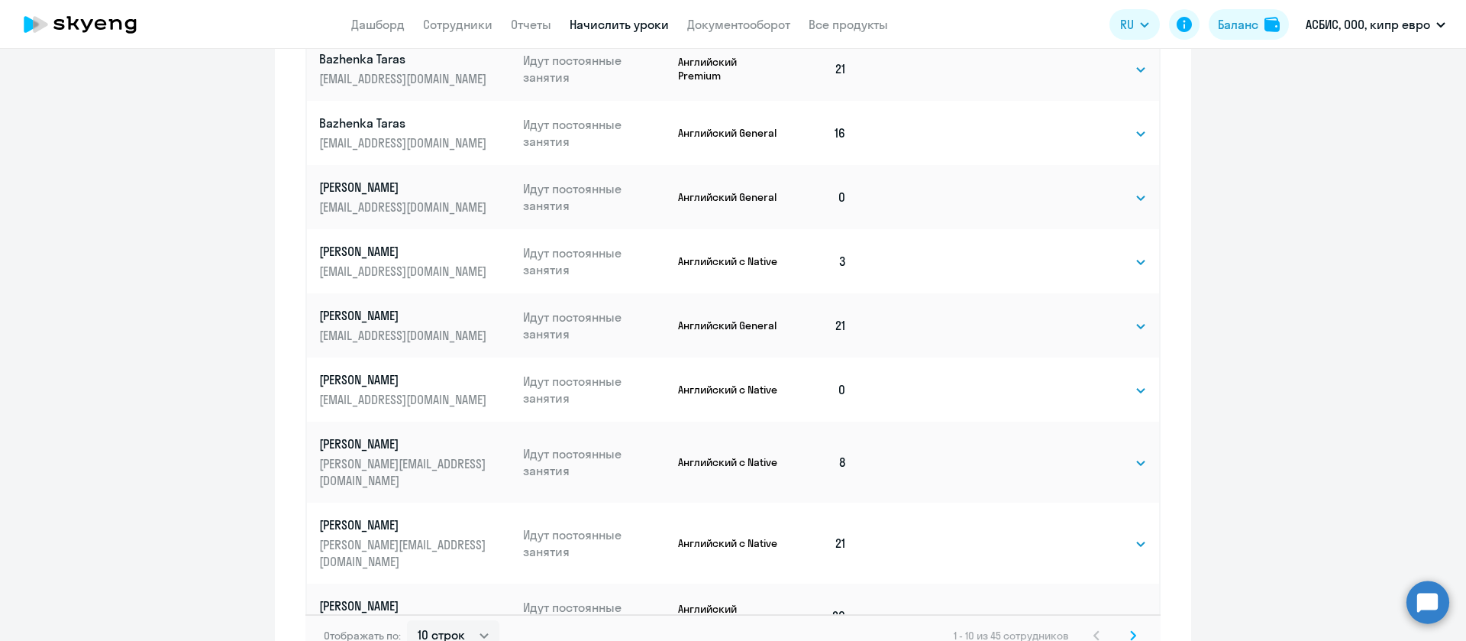
scroll to position [972, 0]
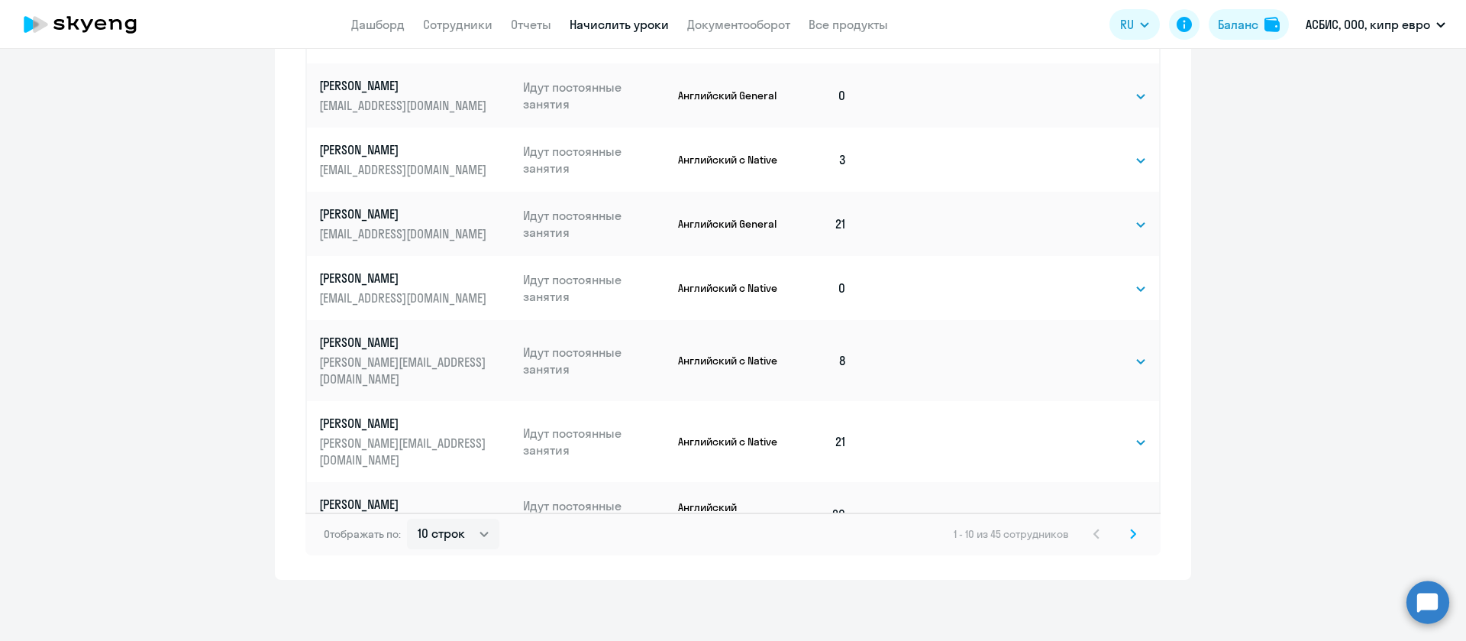
click at [1134, 532] on div "Отображать по: 10 строк 30 строк 50 строк 1 - 10 из 45 сотрудников" at bounding box center [732, 533] width 855 height 43
click at [1129, 537] on svg-icon at bounding box center [1133, 534] width 18 height 18
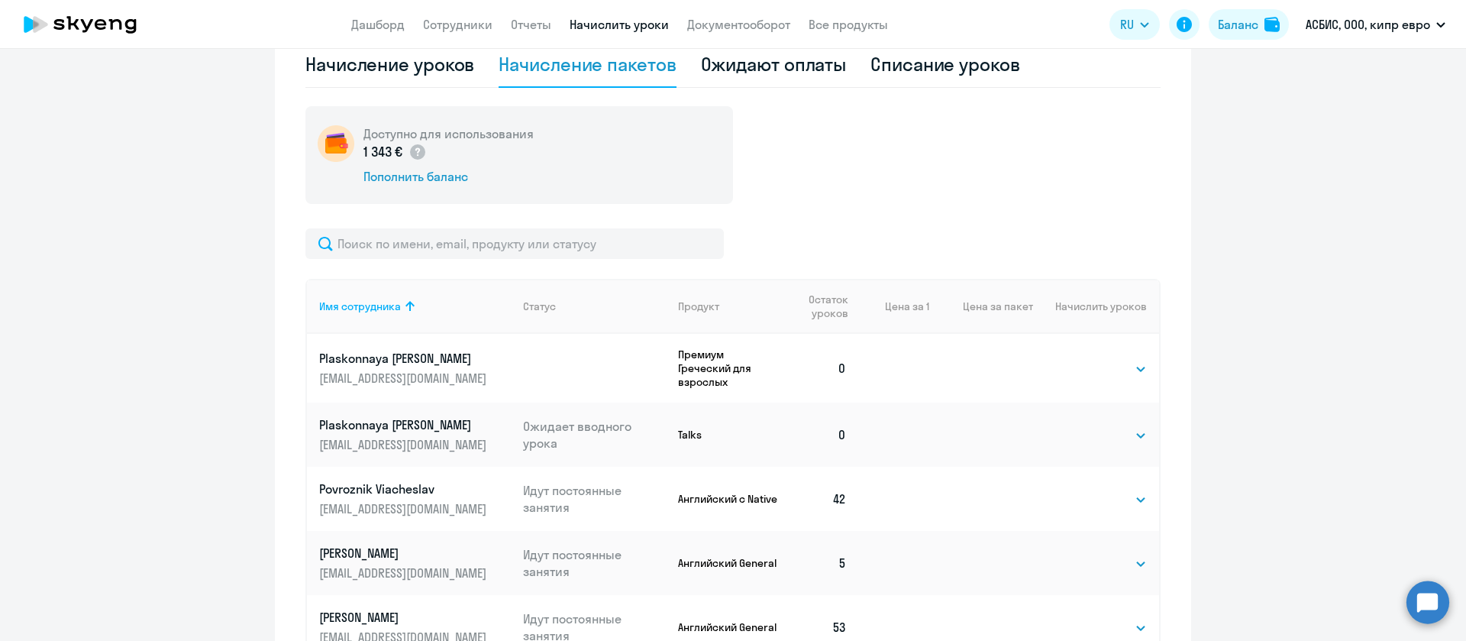
scroll to position [560, 0]
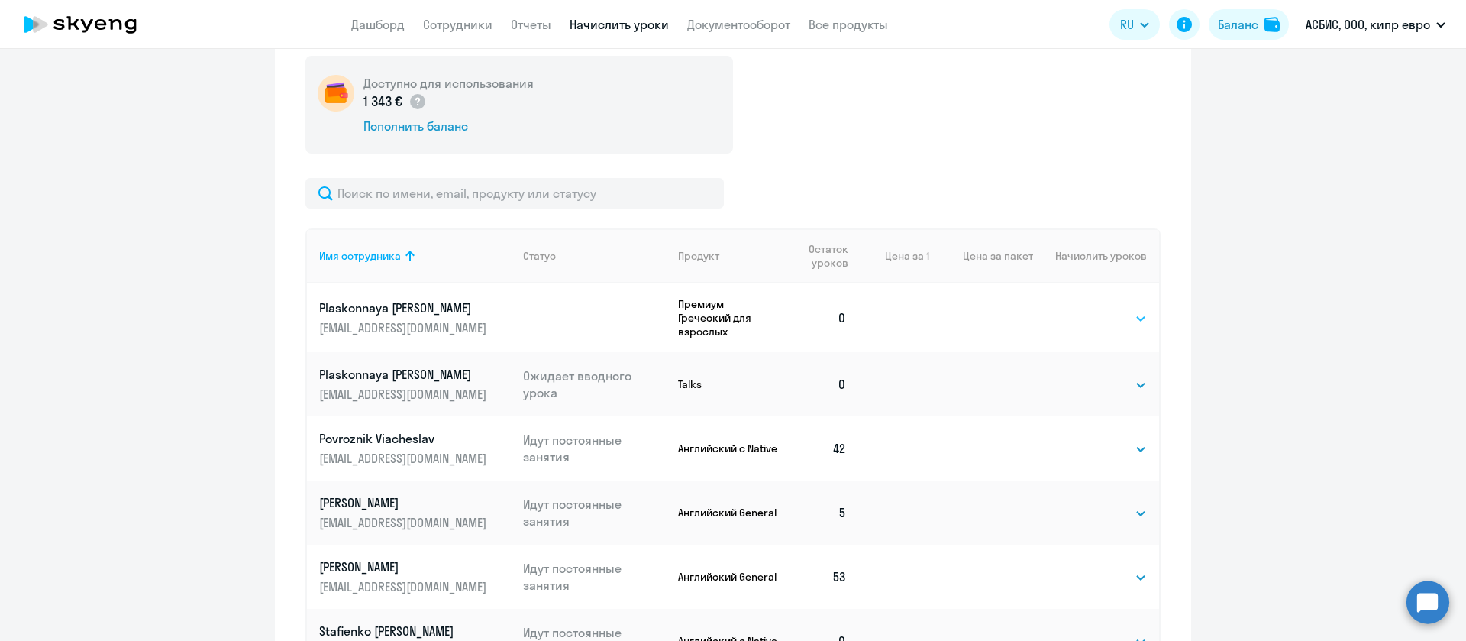
click at [1099, 322] on select "Выбрать 4 8 16 32 64 96 128" at bounding box center [1115, 318] width 63 height 18
select select "4"
click at [1084, 309] on select "Выбрать 4 8 16 32 64 96 128" at bounding box center [1115, 318] width 63 height 18
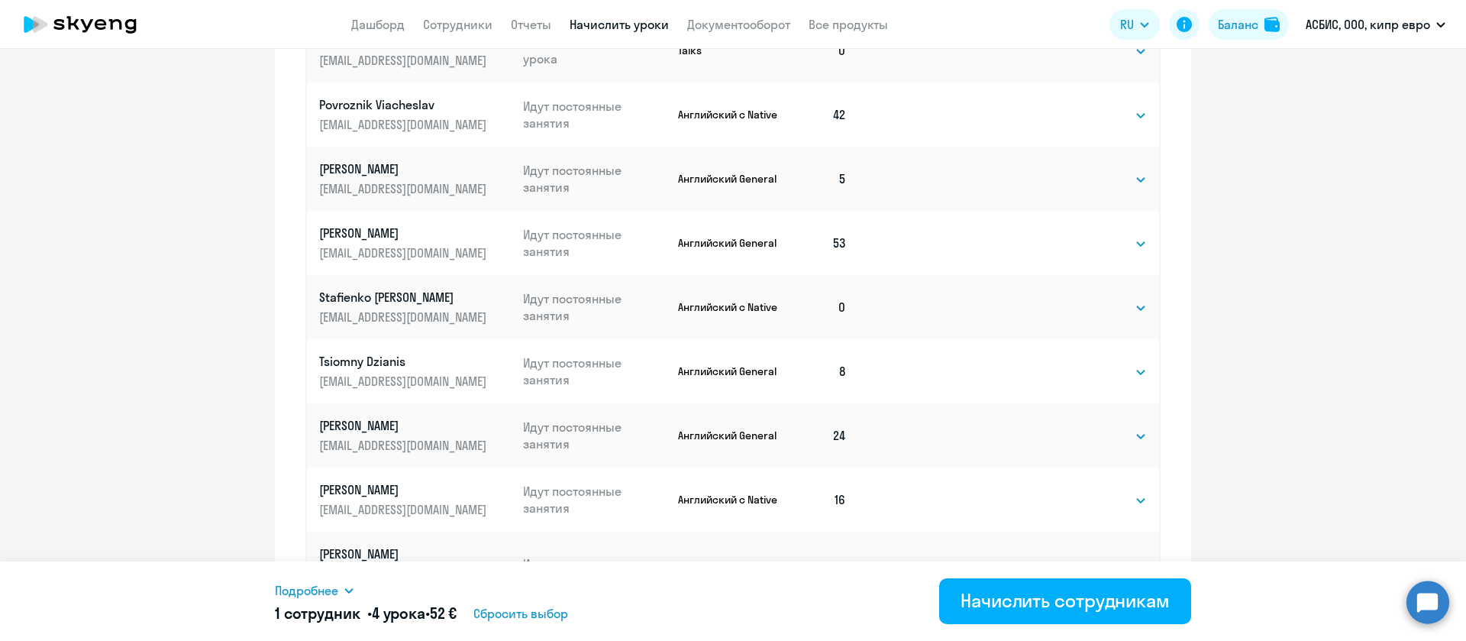
scroll to position [972, 0]
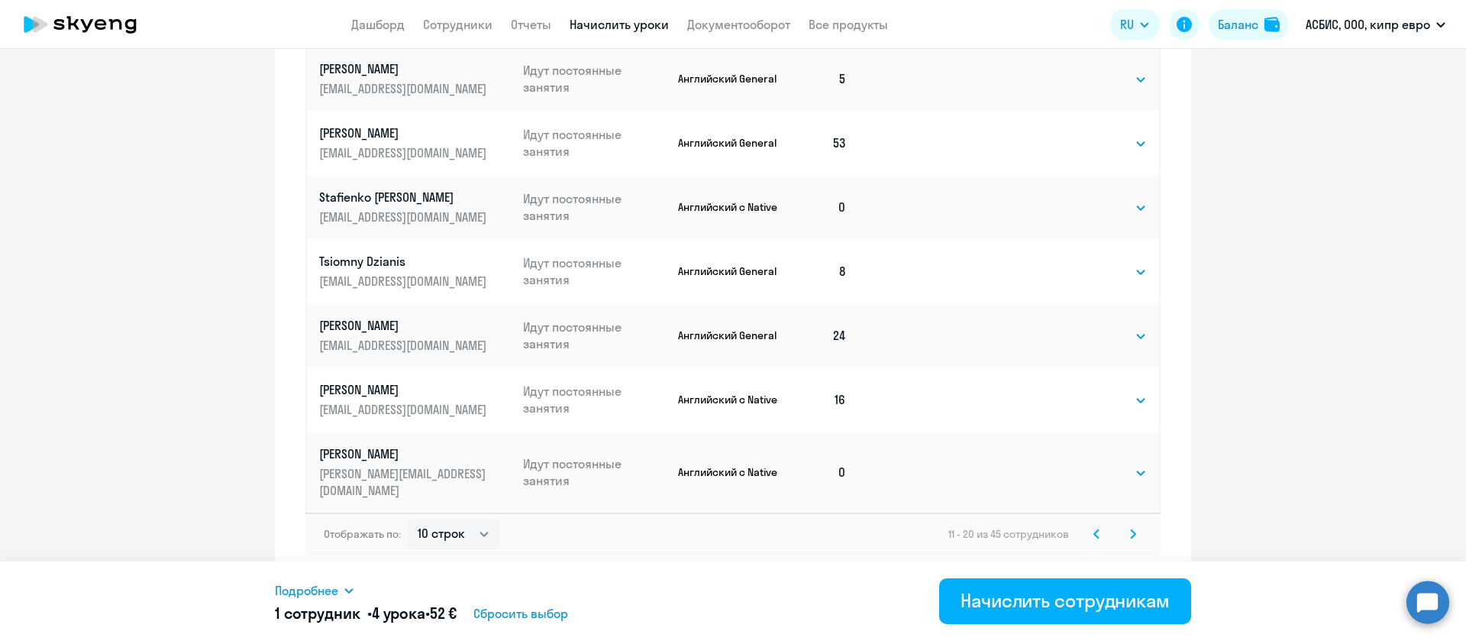
click at [1129, 529] on svg-icon at bounding box center [1133, 534] width 18 height 18
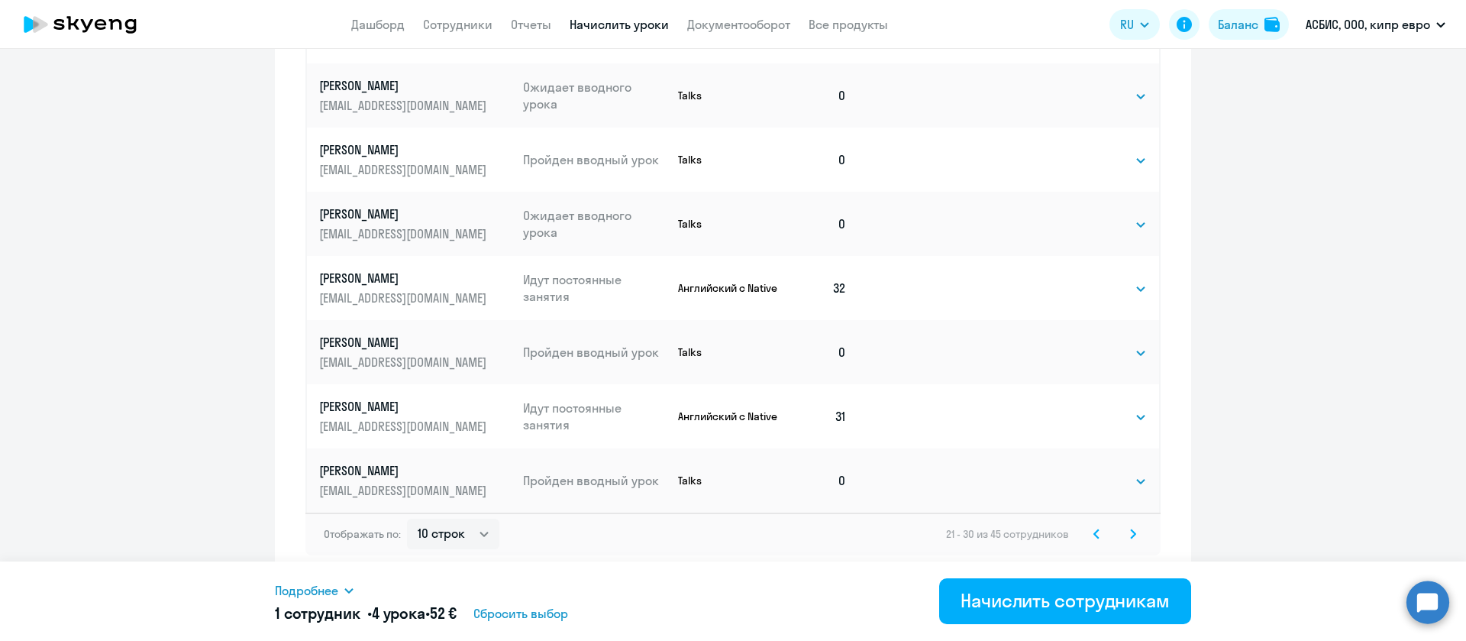
click at [1130, 535] on icon at bounding box center [1133, 533] width 6 height 11
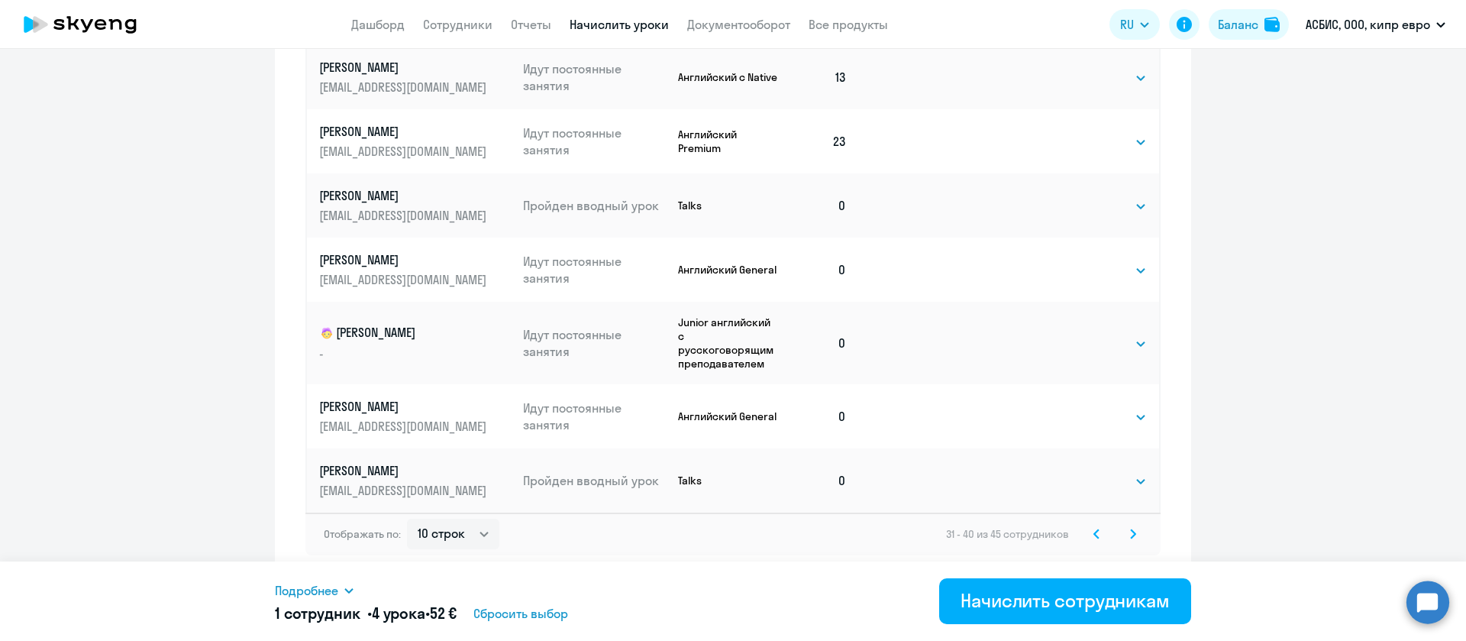
click at [1130, 532] on icon at bounding box center [1133, 533] width 6 height 11
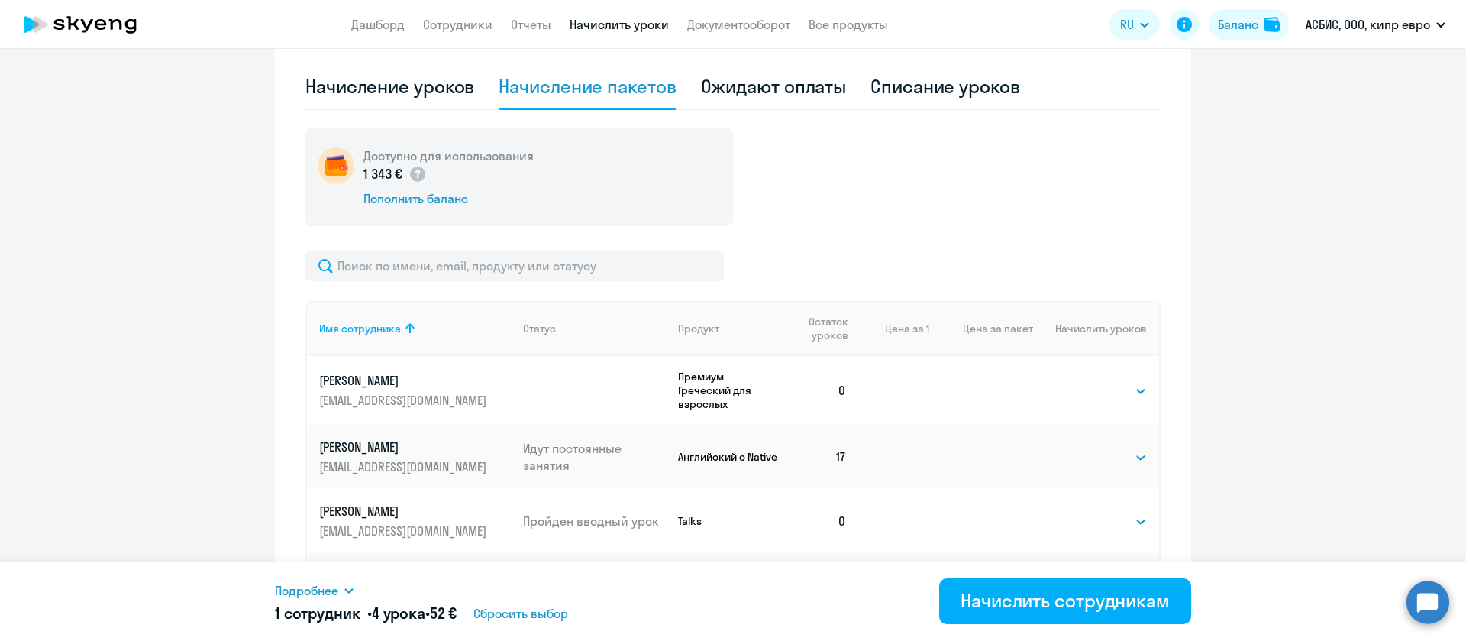
scroll to position [656, 0]
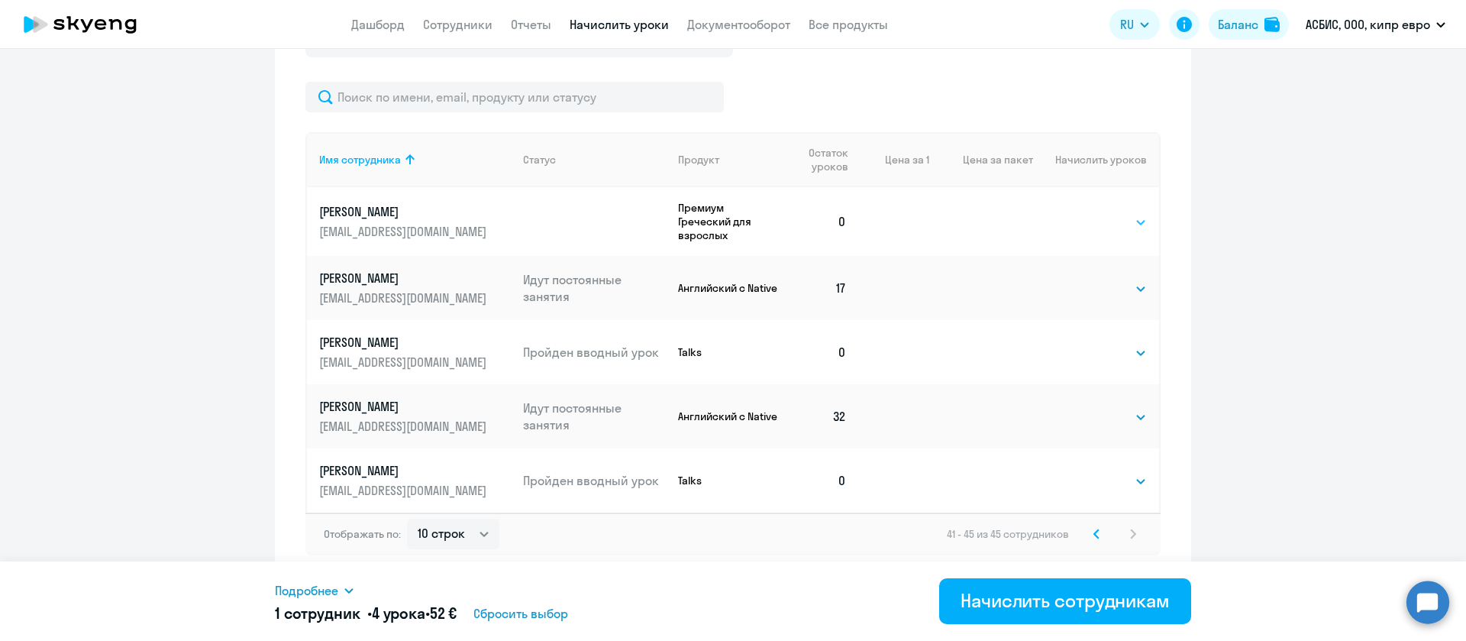
click at [1096, 221] on select "Выбрать 4 8 16 32 64 96 128" at bounding box center [1115, 222] width 63 height 18
select select "4"
click at [1084, 213] on select "Выбрать 4 8 16 32 64 96 128" at bounding box center [1115, 222] width 63 height 18
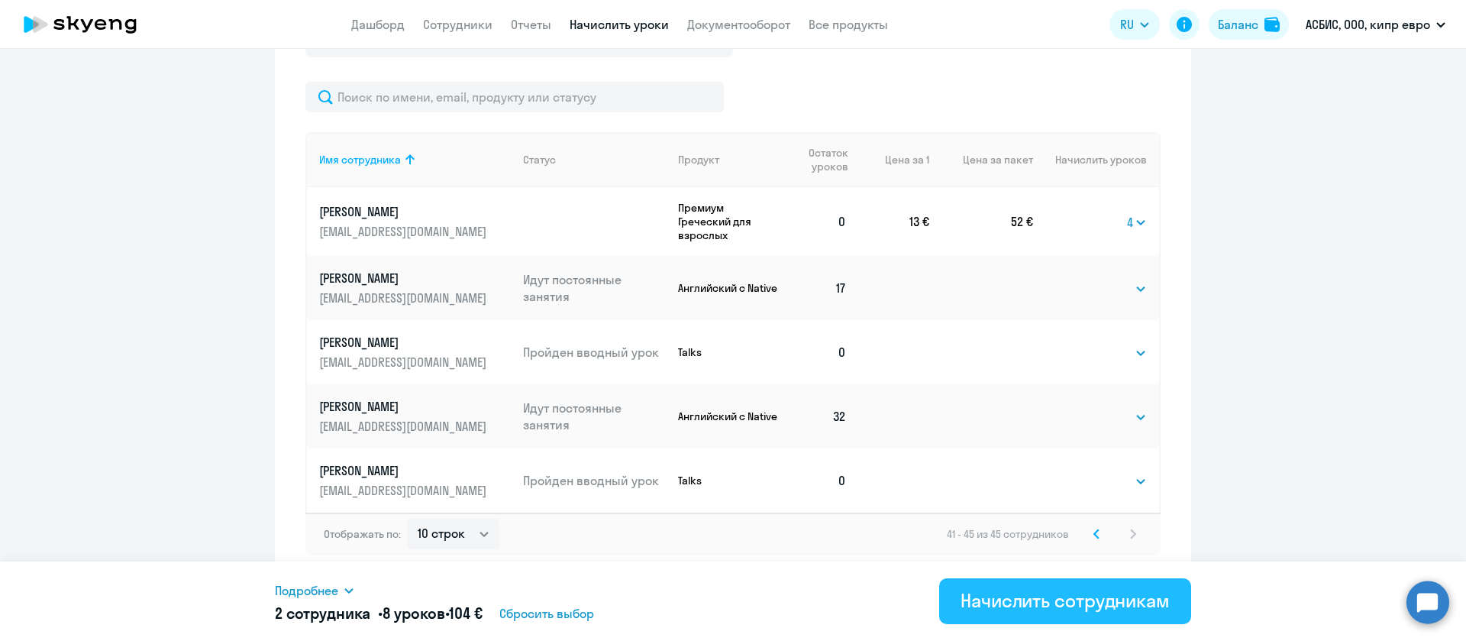
click at [1073, 596] on div "Начислить сотрудникам" at bounding box center [1065, 600] width 209 height 24
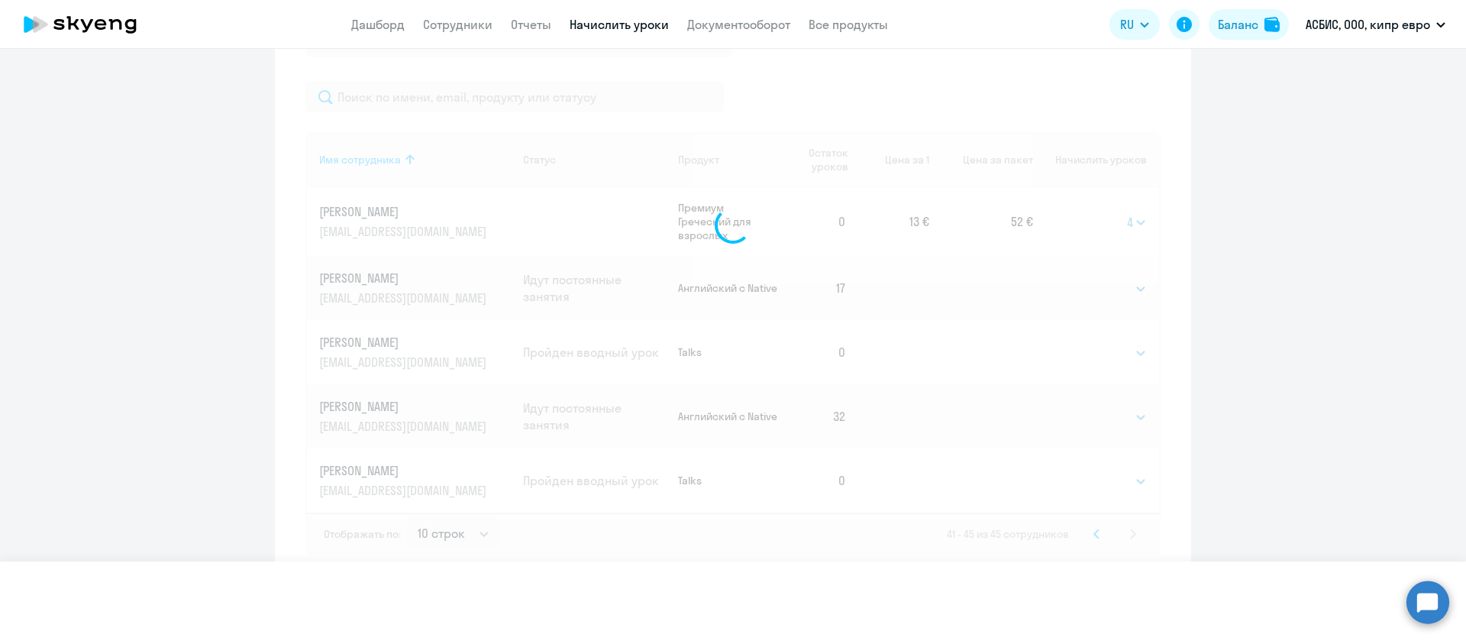
select select
